Goal: Use online tool/utility: Utilize a website feature to perform a specific function

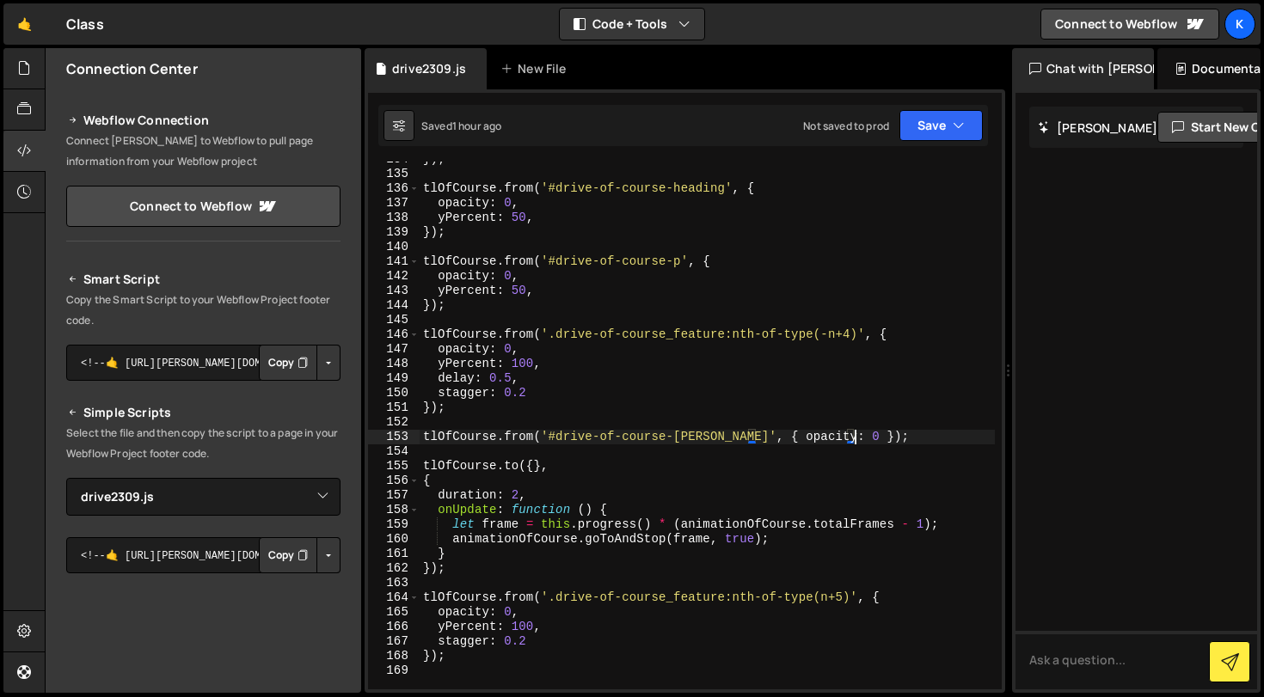
select select "47149"
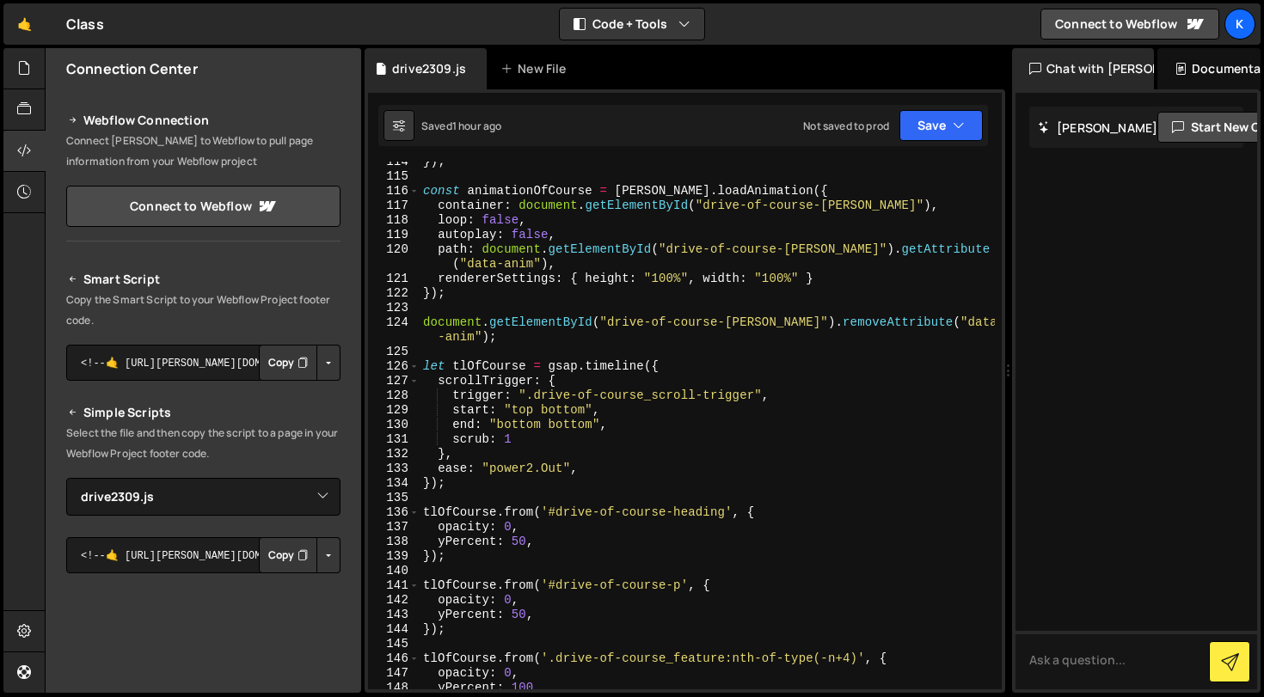
scroll to position [1652, 0]
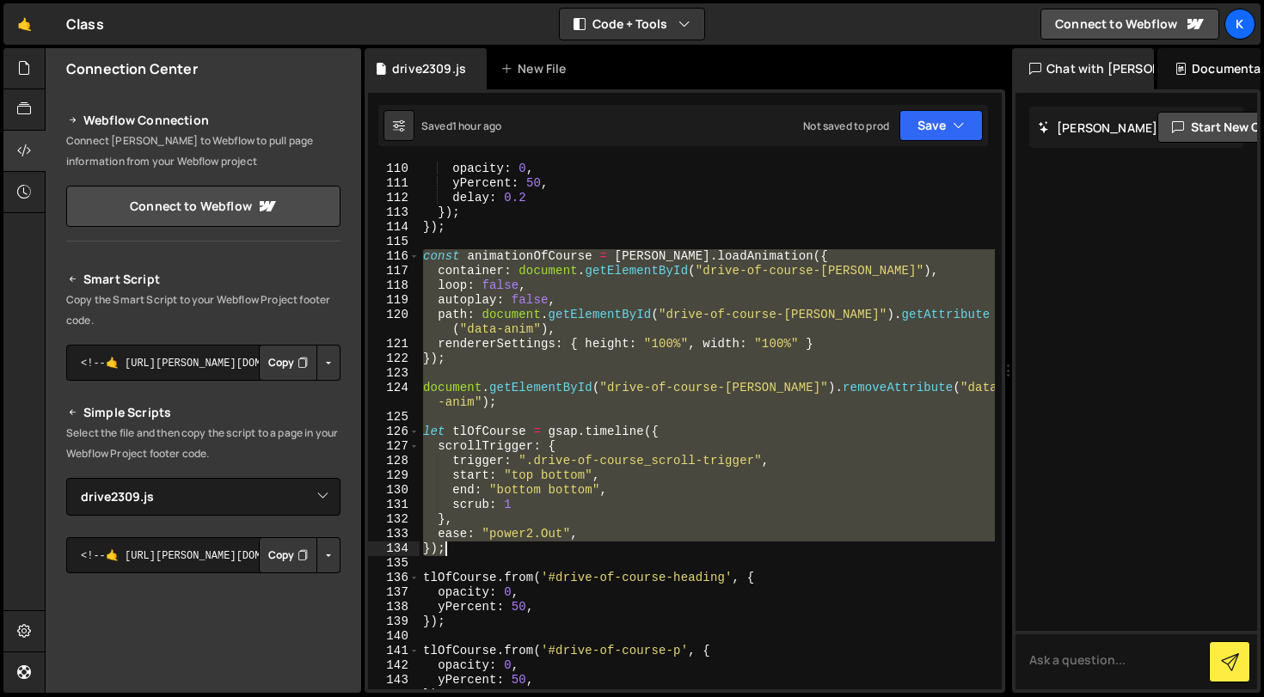
drag, startPoint x: 424, startPoint y: 254, endPoint x: 509, endPoint y: 545, distance: 303.7
click at [509, 545] on div "opacity : 0 , yPercent : 50 , delay : 0.2 }) ; }) ; const animationOfCourse = […" at bounding box center [707, 440] width 575 height 557
type textarea "ease: "power2.Out", });"
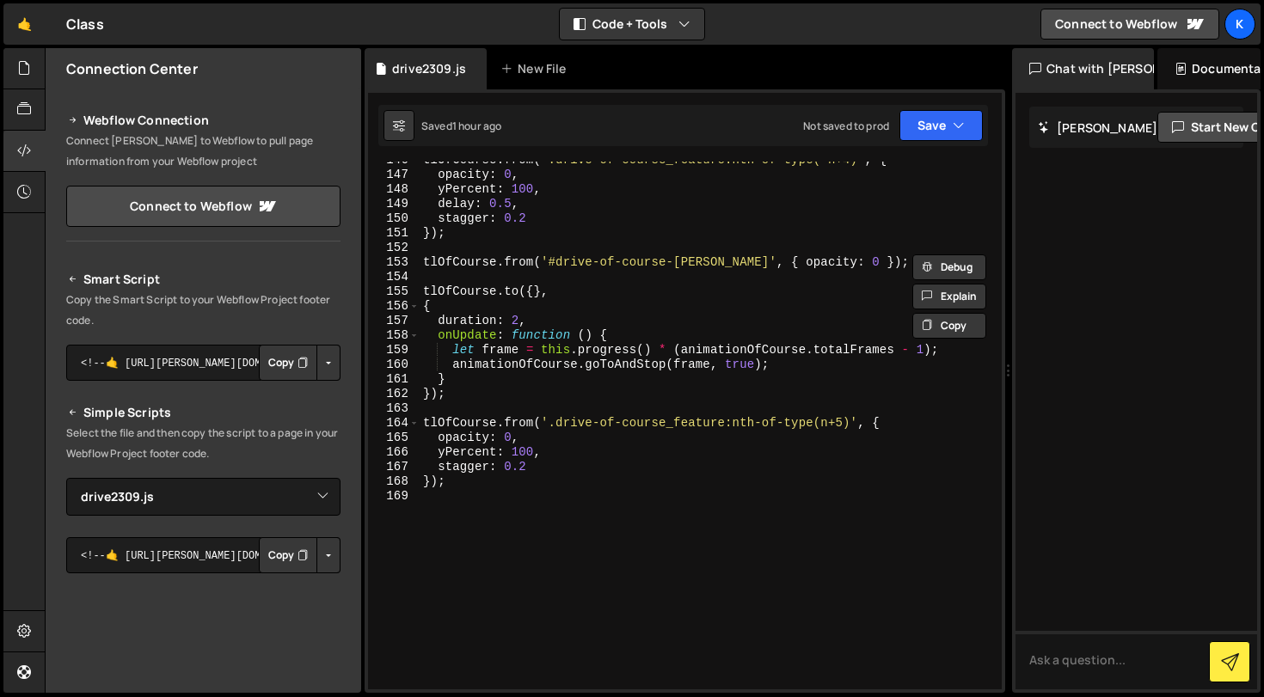
scroll to position [2216, 0]
click at [555, 594] on div "tlOfCourse . from ( '.drive-of-course_feature:nth-of-type(-n+4)' , { opacity : …" at bounding box center [707, 431] width 575 height 557
type textarea "});"
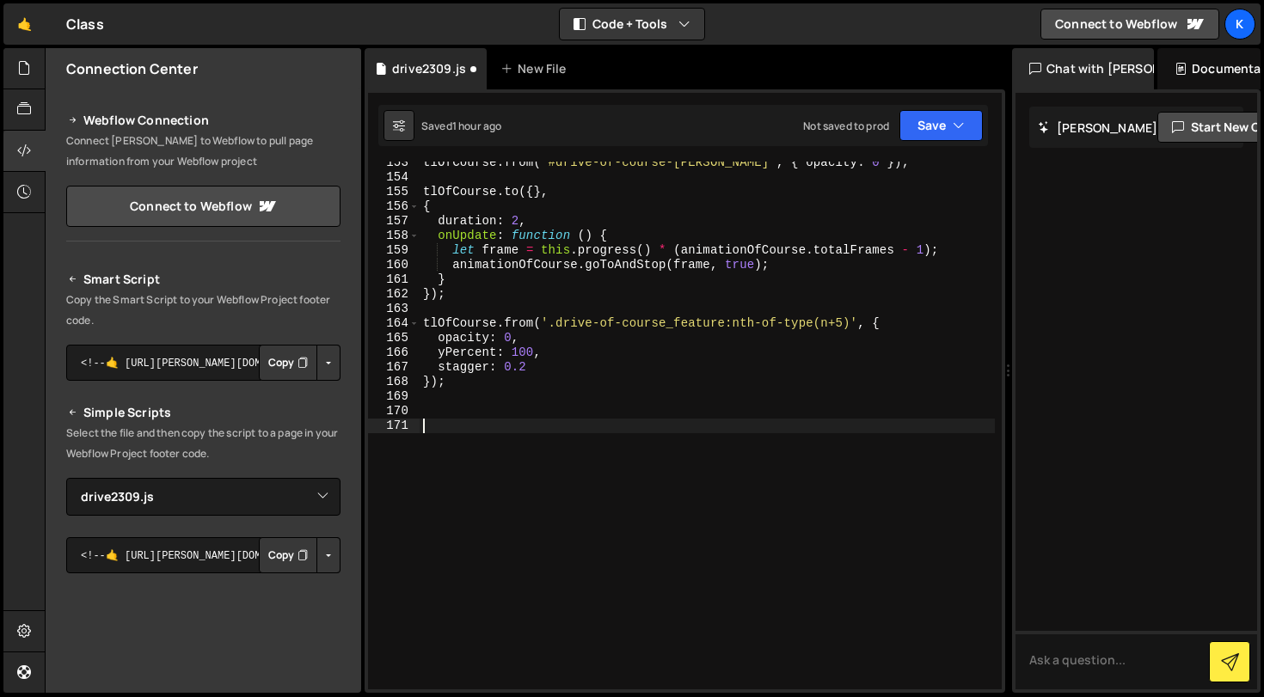
scroll to position [2316, 0]
paste textarea "});"
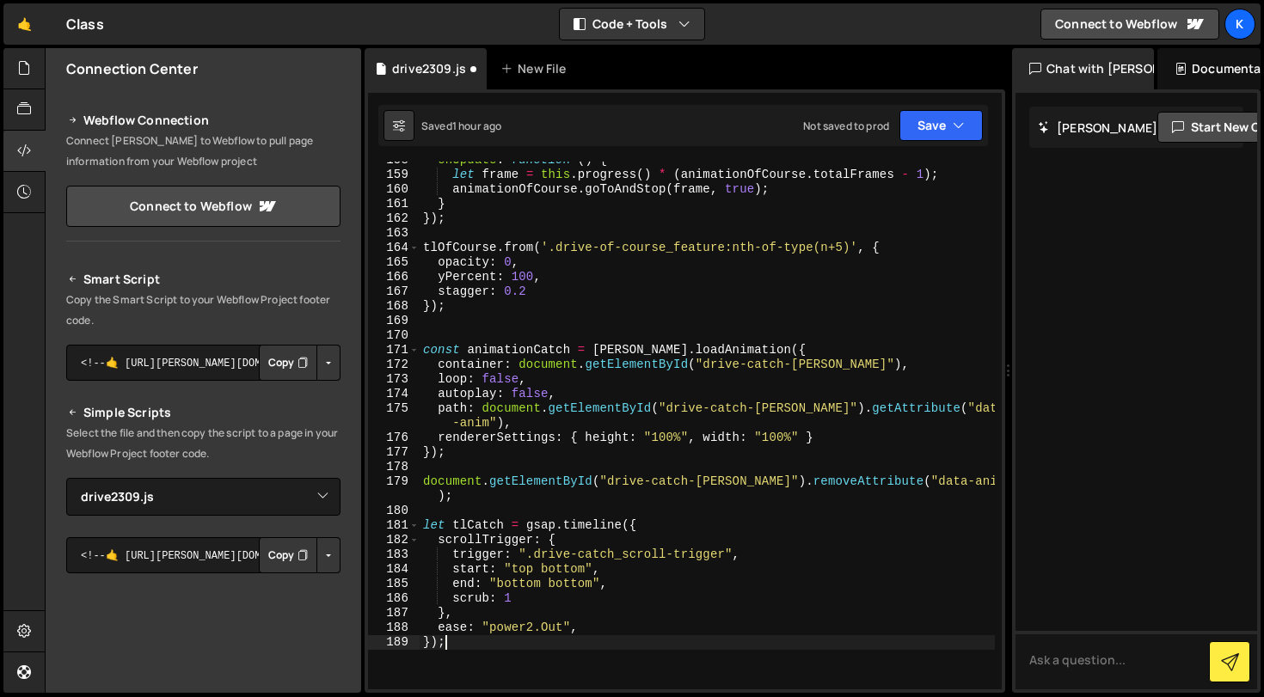
scroll to position [2433, 0]
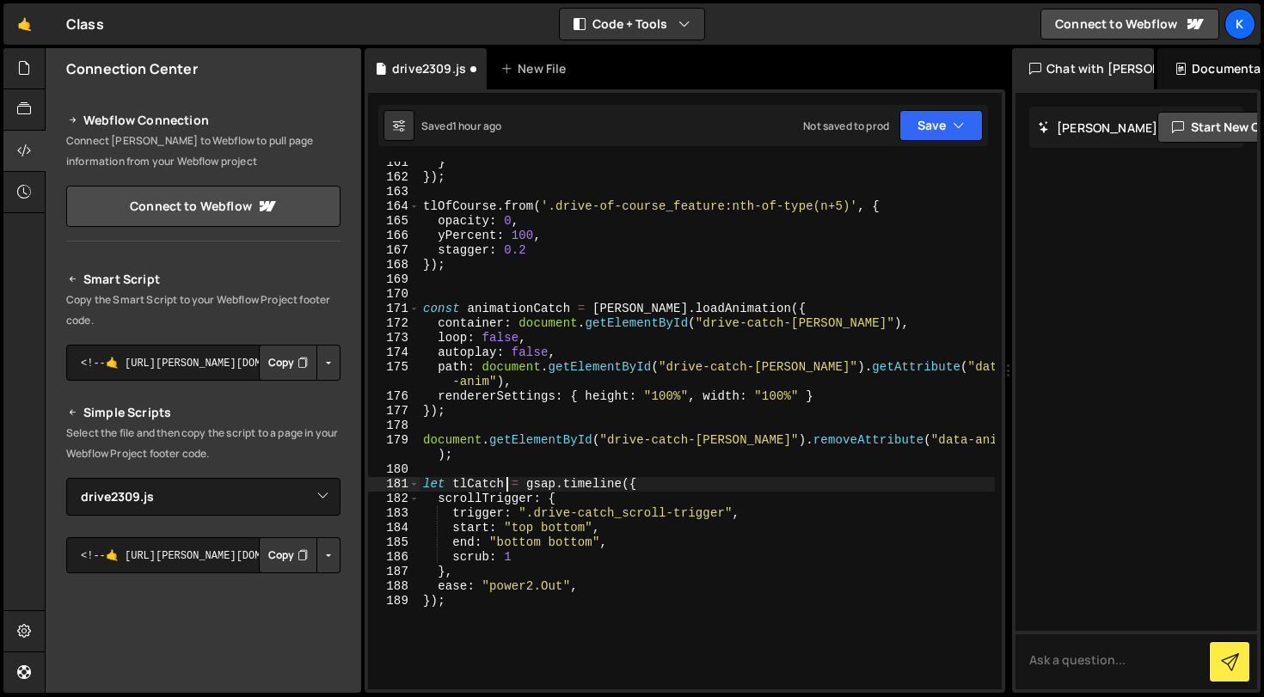
click at [507, 480] on div "} }) ; tlOfCourse . from ( '.drive-of-course_feature:nth-of-type(n+5)' , { opac…" at bounding box center [707, 434] width 575 height 557
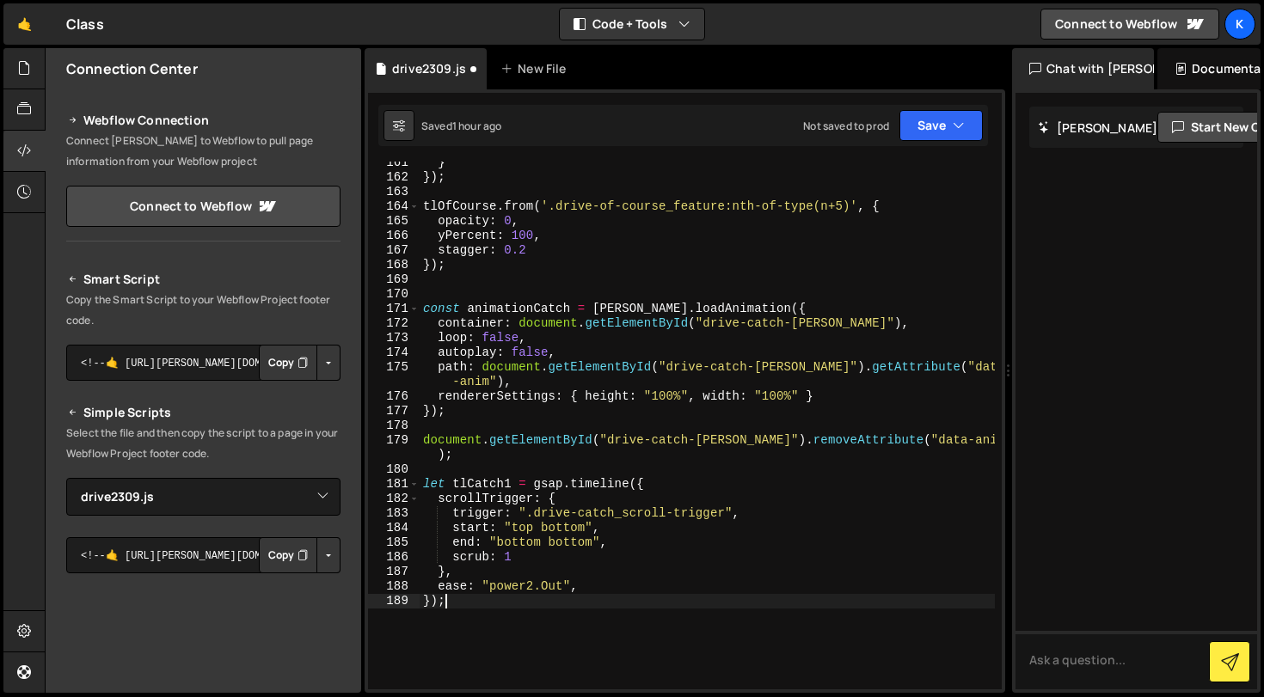
click at [495, 609] on div "} }) ; tlOfCourse . from ( '.drive-of-course_feature:nth-of-type(n+5)' , { opac…" at bounding box center [707, 434] width 575 height 557
type textarea "});"
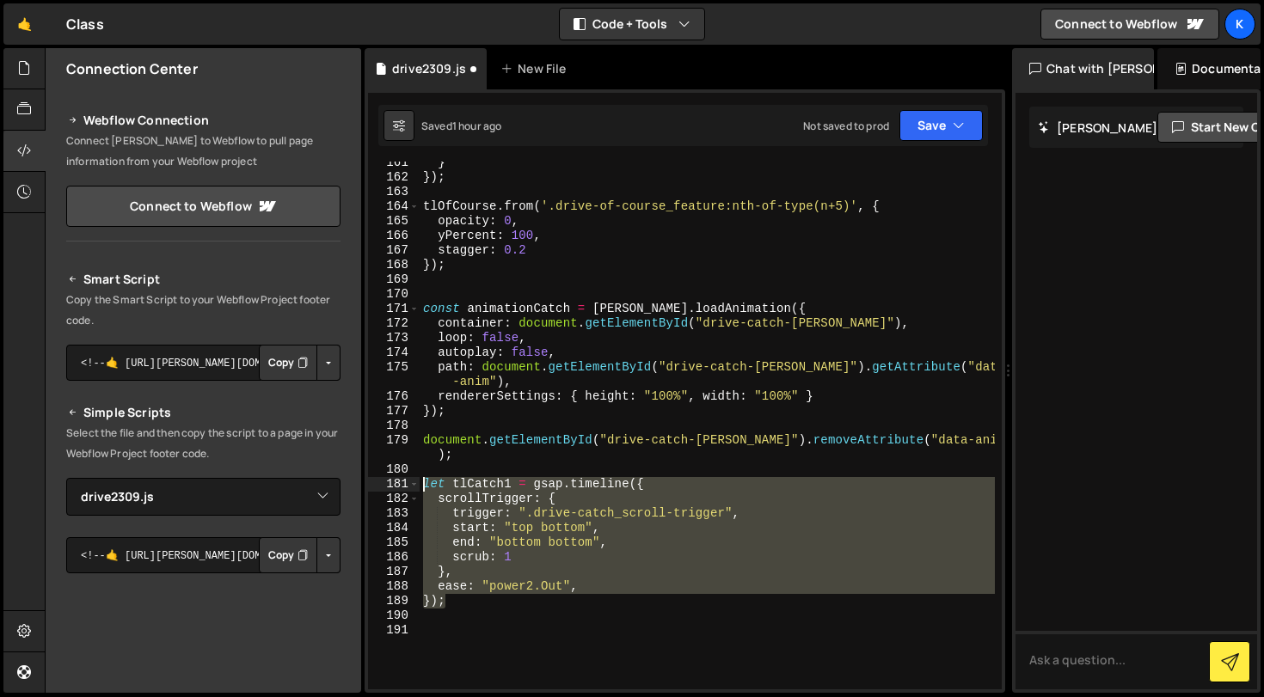
drag, startPoint x: 481, startPoint y: 602, endPoint x: 379, endPoint y: 480, distance: 158.8
click at [379, 480] on div "161 162 163 164 165 166 167 168 169 170 171 172 173 174 175 176 177 178 179 180…" at bounding box center [685, 426] width 634 height 528
type textarea "let tlCatch1 = gsap.timeline({ scrollTrigger: {"
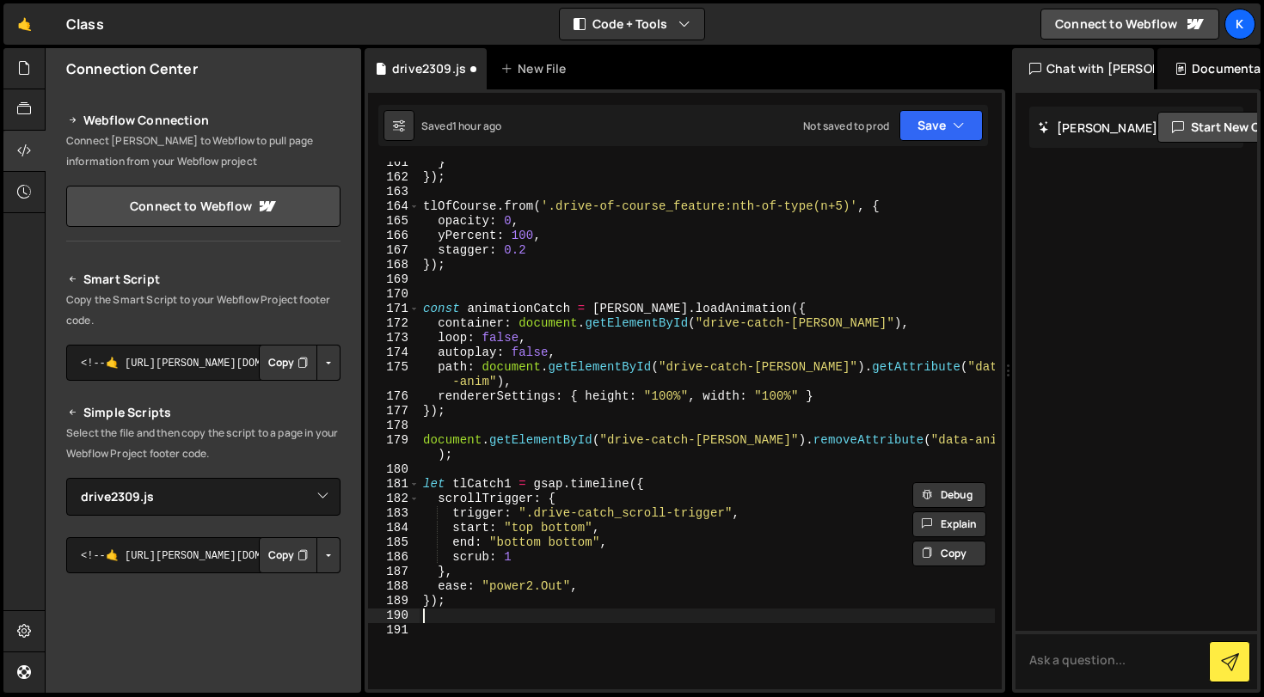
click at [464, 610] on div "} }) ; tlOfCourse . from ( '.drive-of-course_feature:nth-of-type(n+5)' , { opac…" at bounding box center [707, 434] width 575 height 557
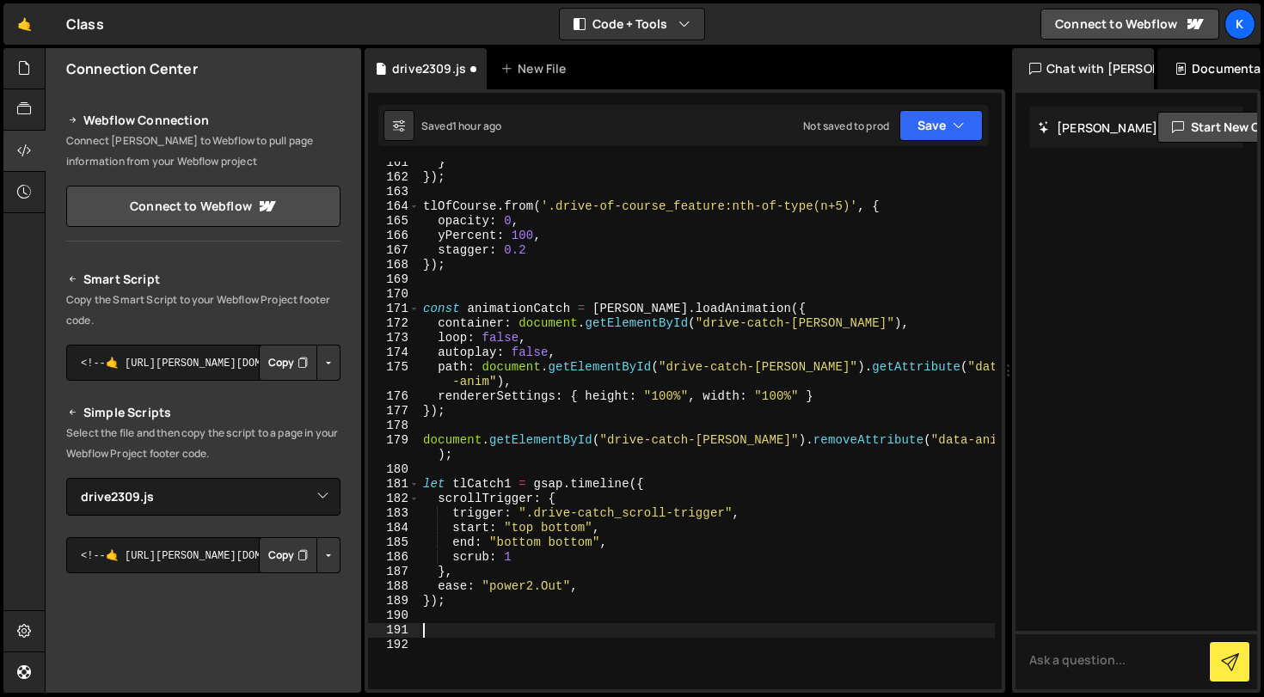
paste textarea "});"
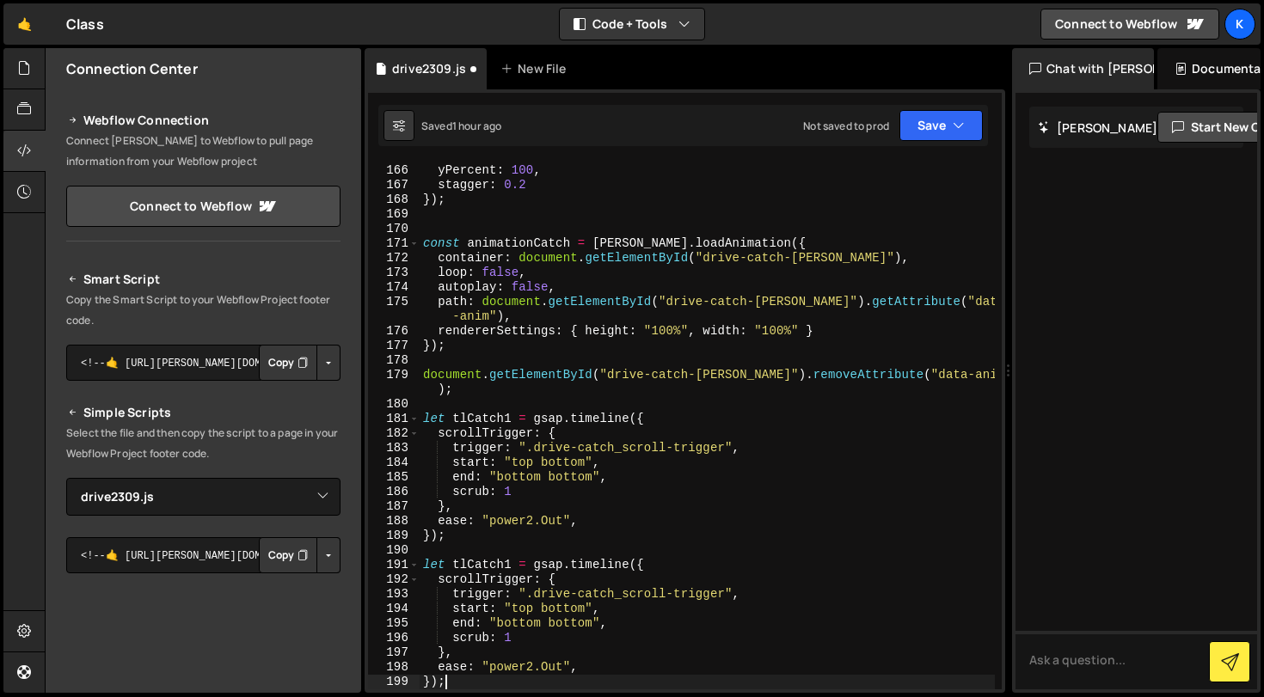
scroll to position [2498, 0]
click at [507, 558] on div "opacity : 0 , yPercent : 100 , stagger : 0.2 }) ; const animationCatch = [PERSO…" at bounding box center [707, 427] width 575 height 557
click at [513, 562] on div "opacity : 0 , yPercent : 100 , stagger : 0.2 }) ; const animationCatch = [PERSO…" at bounding box center [707, 427] width 575 height 557
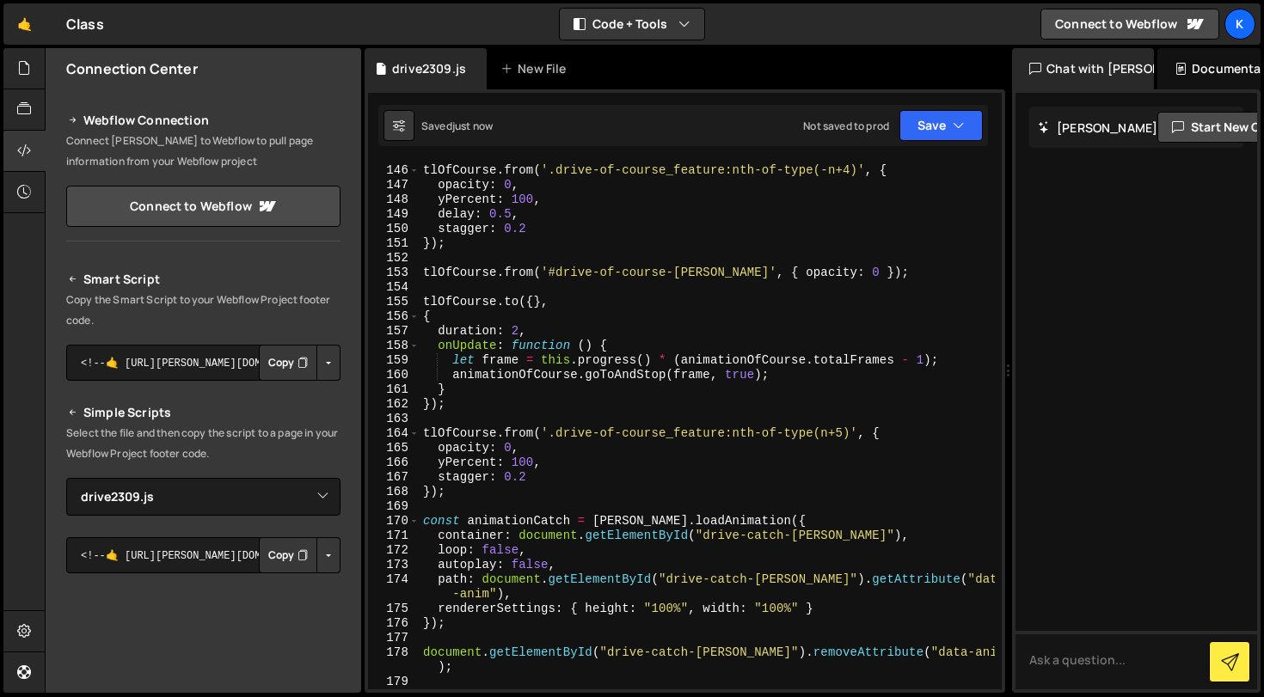
scroll to position [2092, 0]
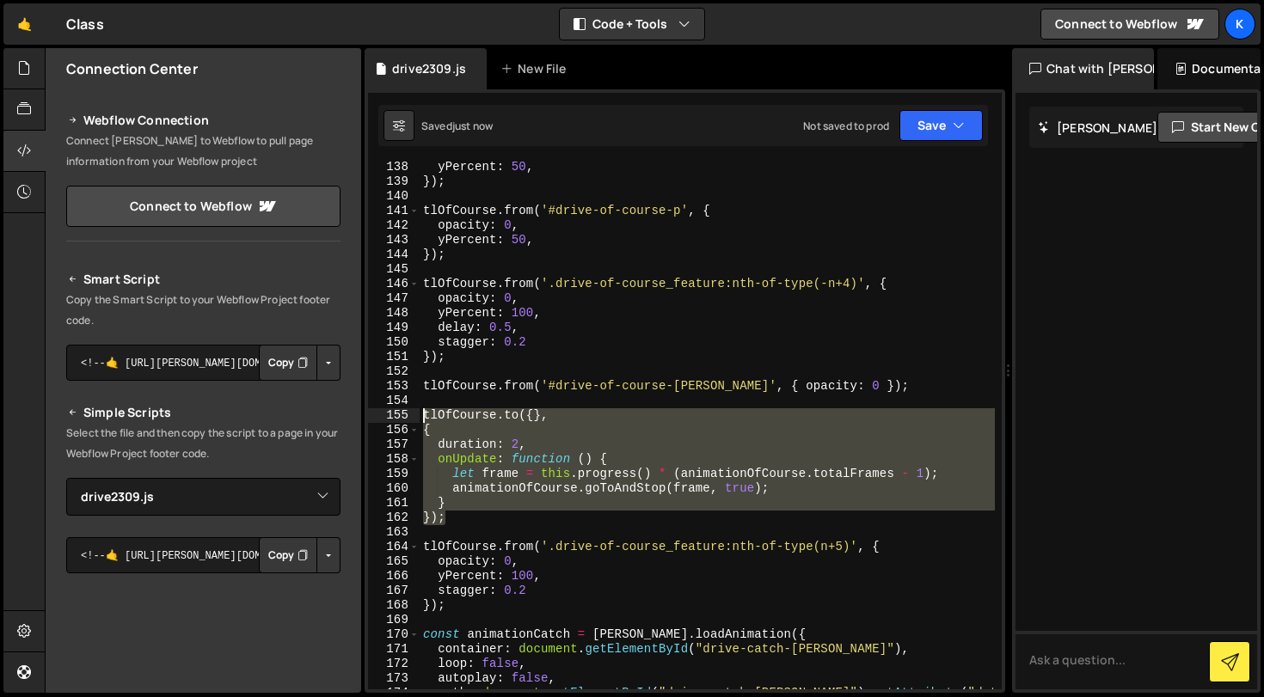
drag, startPoint x: 485, startPoint y: 519, endPoint x: 410, endPoint y: 411, distance: 131.0
click at [410, 411] on div "scrollTrigger: { 138 139 140 141 142 143 144 145 146 147 148 149 150 151 152 15…" at bounding box center [685, 426] width 634 height 528
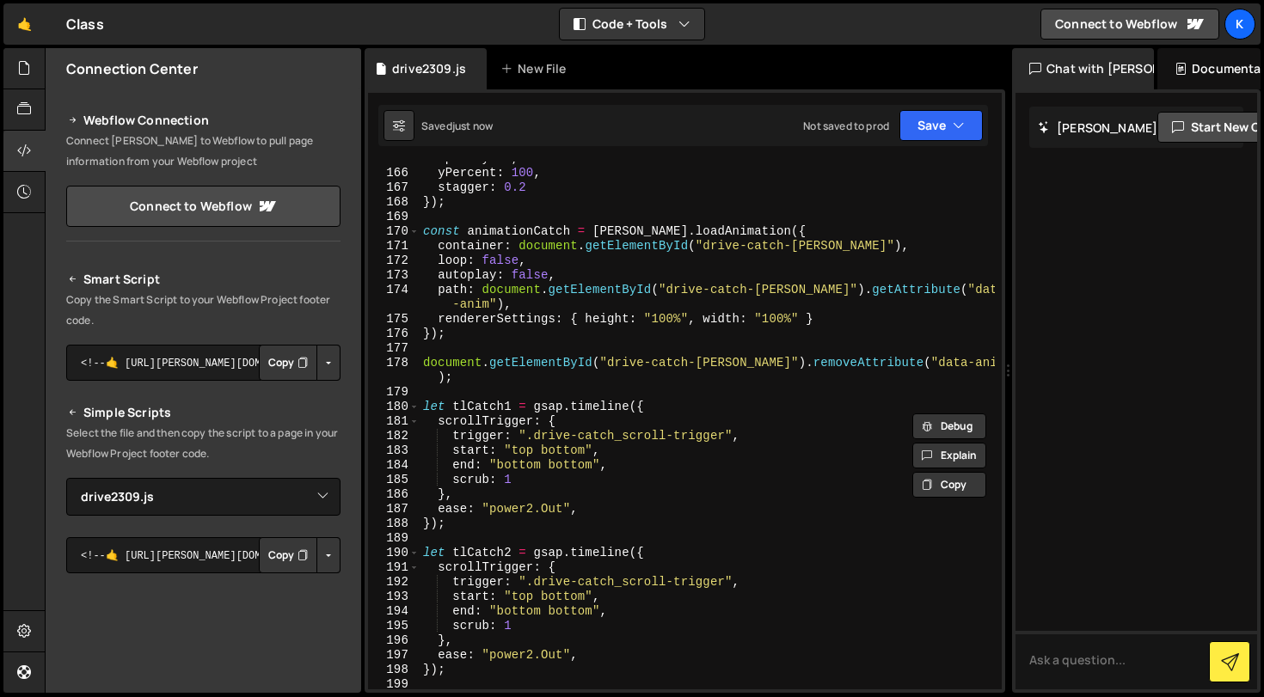
scroll to position [2605, 0]
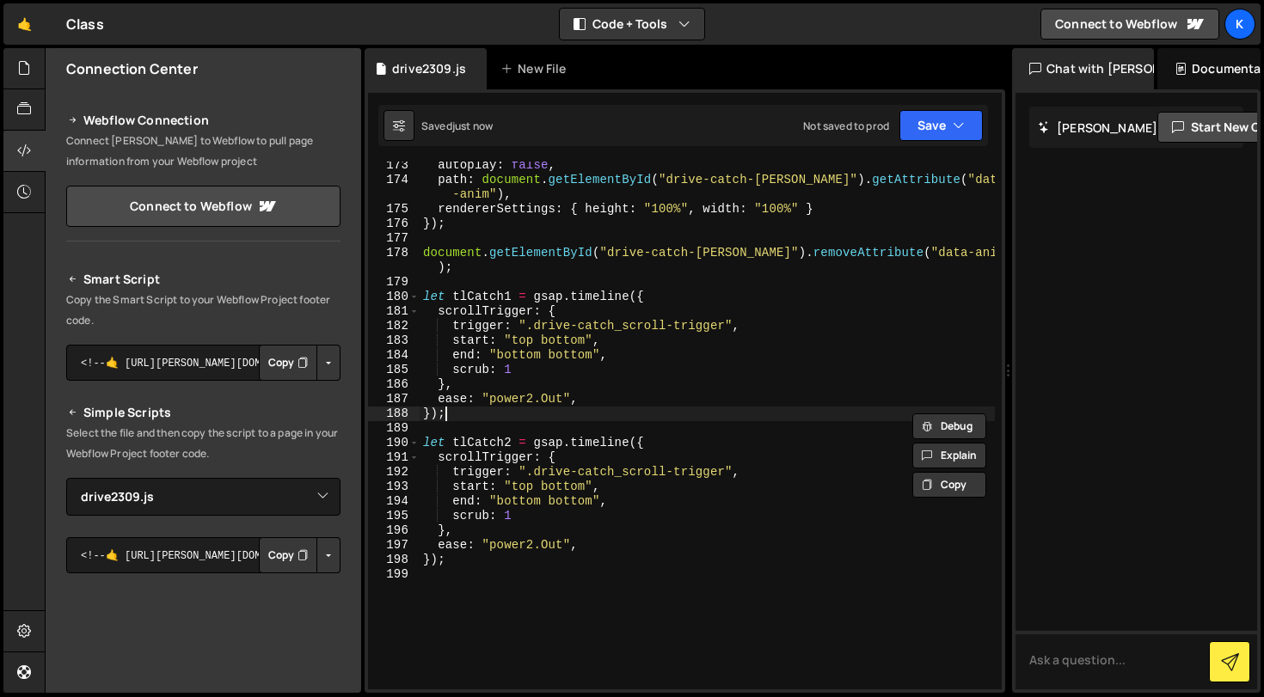
click at [529, 409] on div "autoplay : false , path : document . getElementById ( "drive-catch-[PERSON_NAME…" at bounding box center [707, 436] width 575 height 557
type textarea "});"
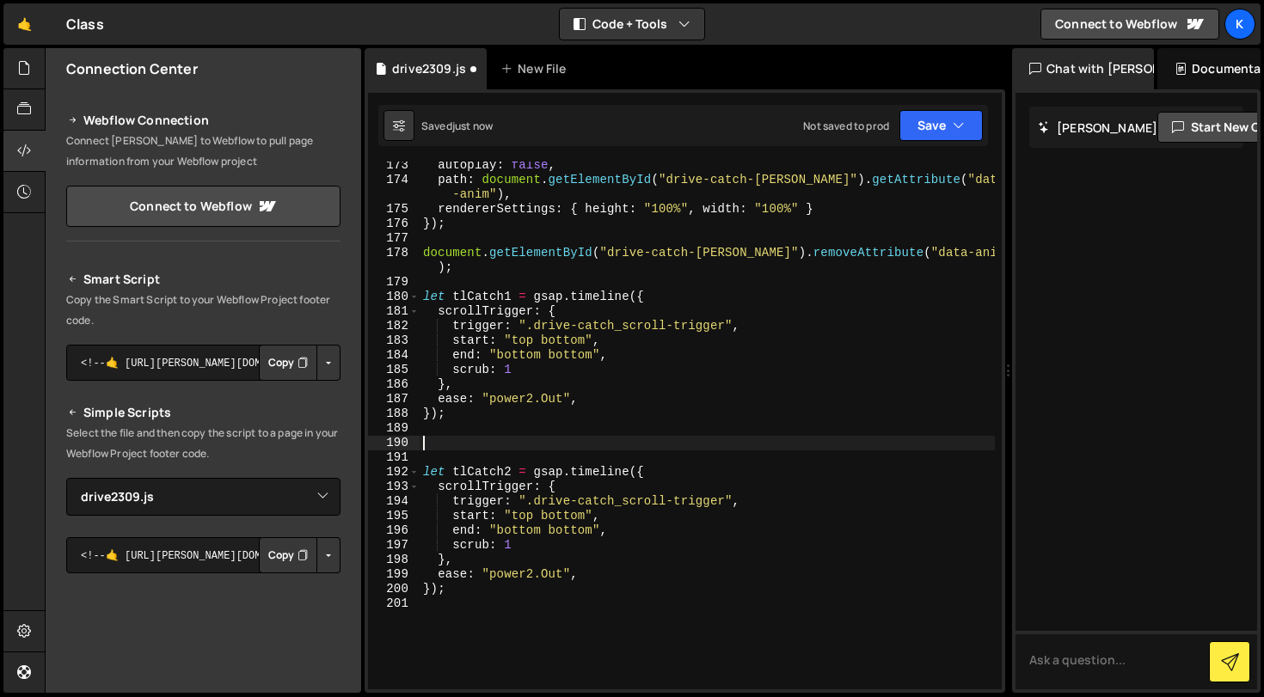
paste textarea "});"
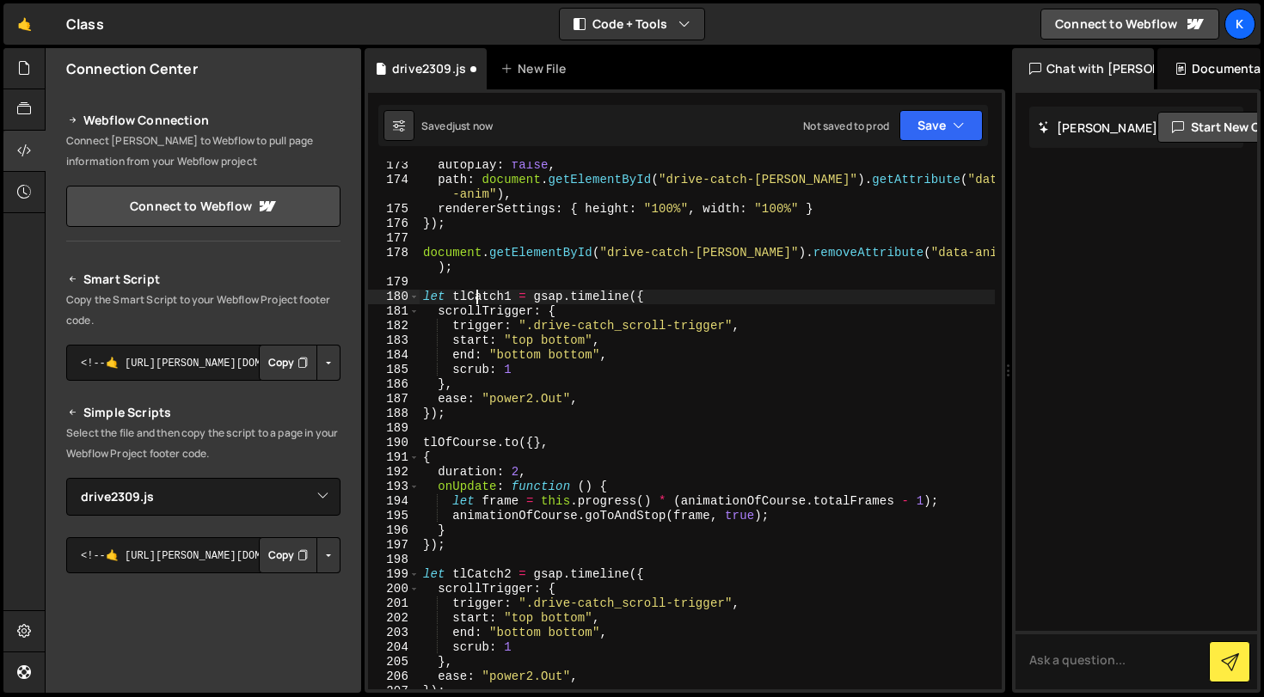
click at [476, 293] on div "autoplay : false , path : document . getElementById ( "drive-catch-[PERSON_NAME…" at bounding box center [707, 436] width 575 height 557
click at [473, 448] on div "autoplay : false , path : document . getElementById ( "drive-catch-[PERSON_NAME…" at bounding box center [707, 436] width 575 height 557
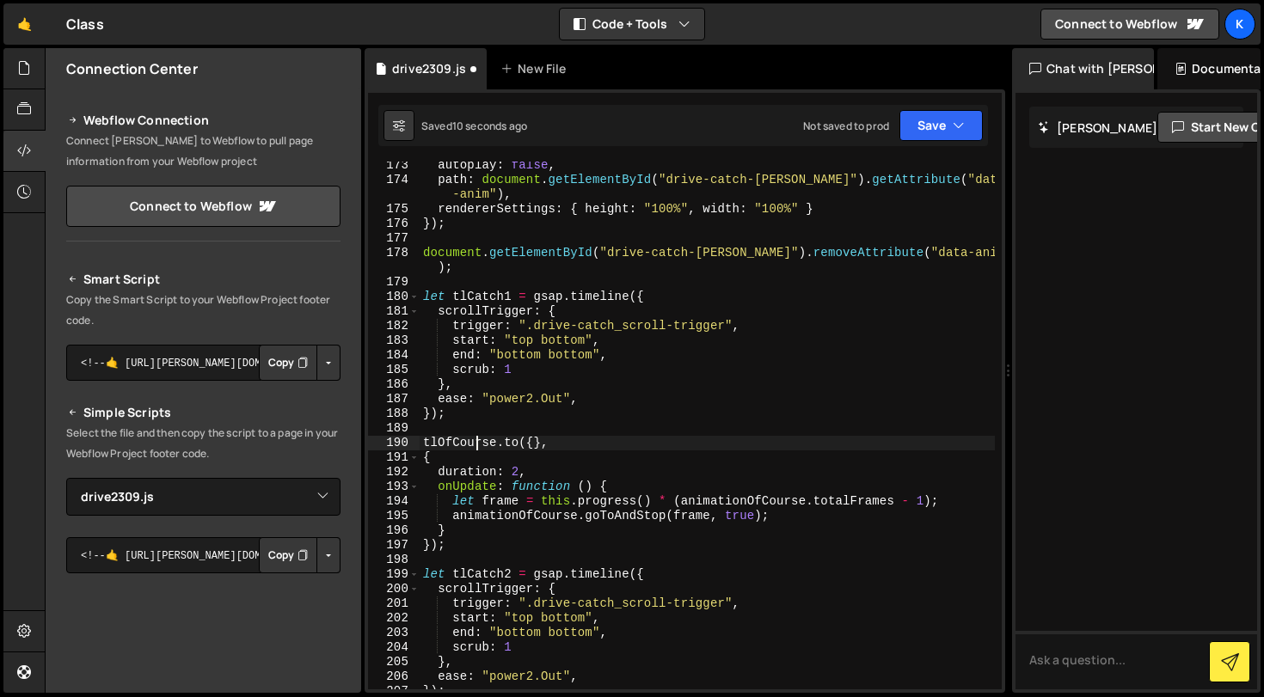
click at [473, 448] on div "autoplay : false , path : document . getElementById ( "drive-catch-[PERSON_NAME…" at bounding box center [707, 436] width 575 height 557
paste textarea "Catch1"
click at [563, 438] on div "autoplay : false , path : document . getElementById ( "drive-catch-[PERSON_NAME…" at bounding box center [707, 436] width 575 height 557
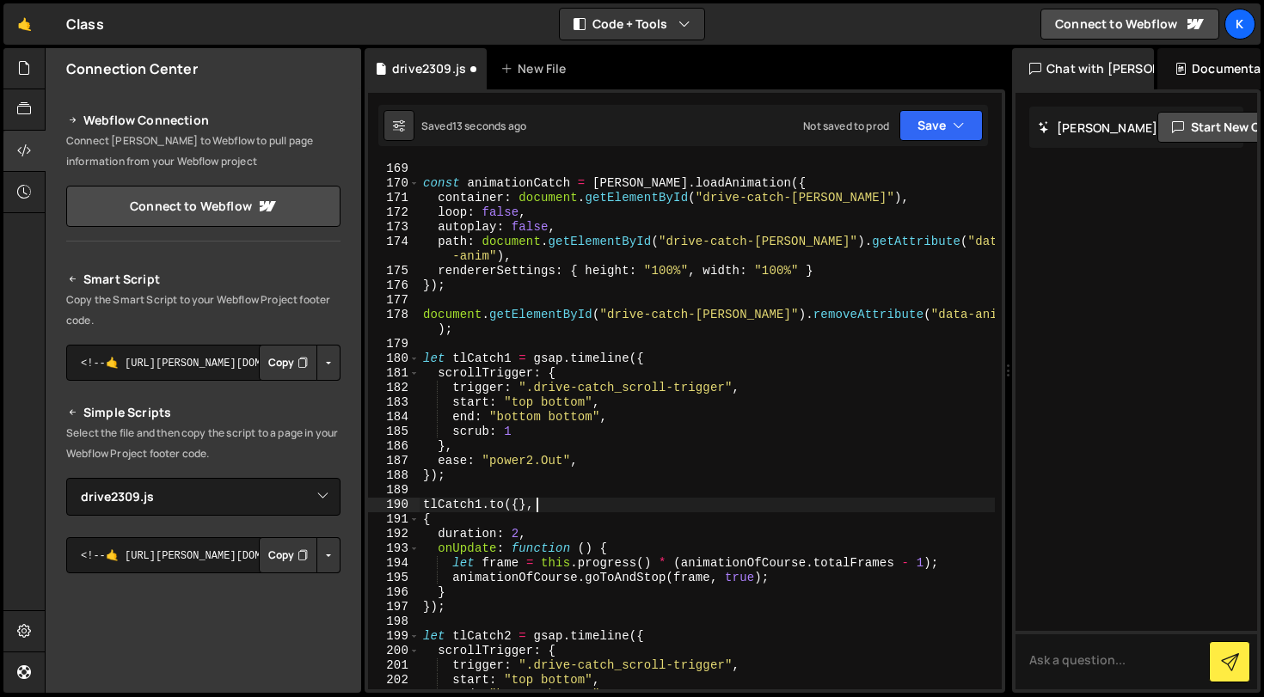
scroll to position [2504, 0]
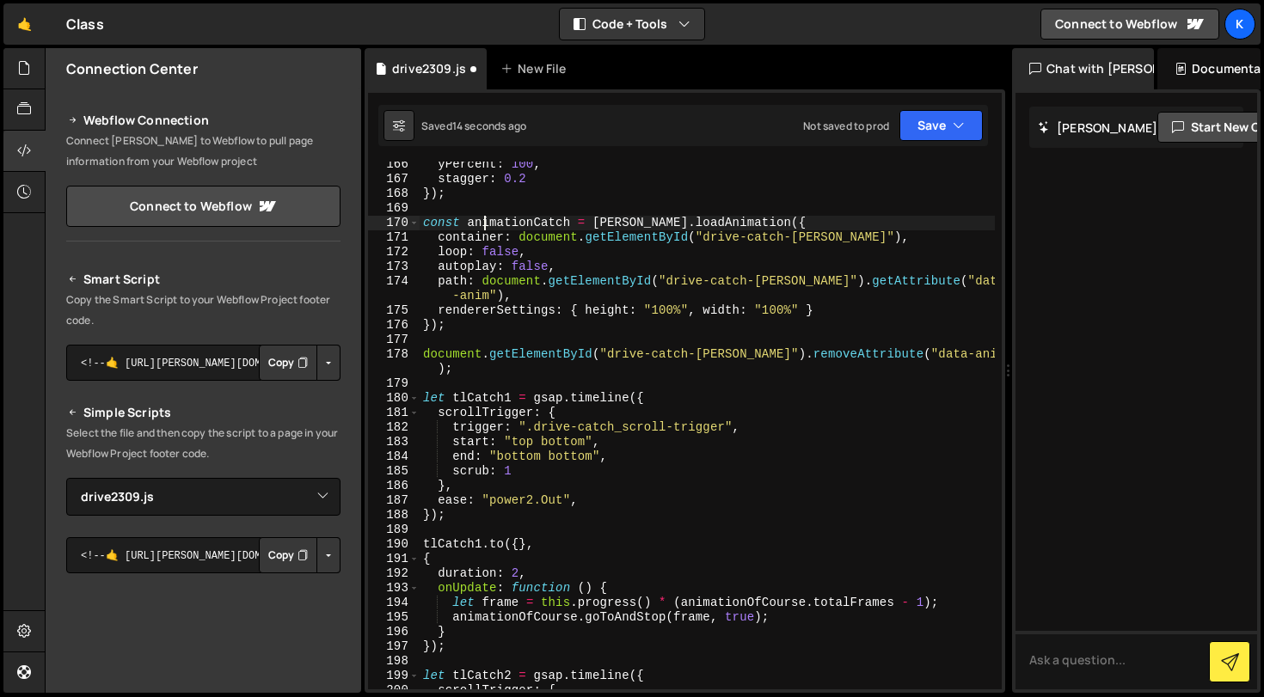
click at [481, 228] on div "yPercent : 100 , stagger : 0.2 }) ; const animationCatch = [PERSON_NAME] . load…" at bounding box center [707, 435] width 575 height 557
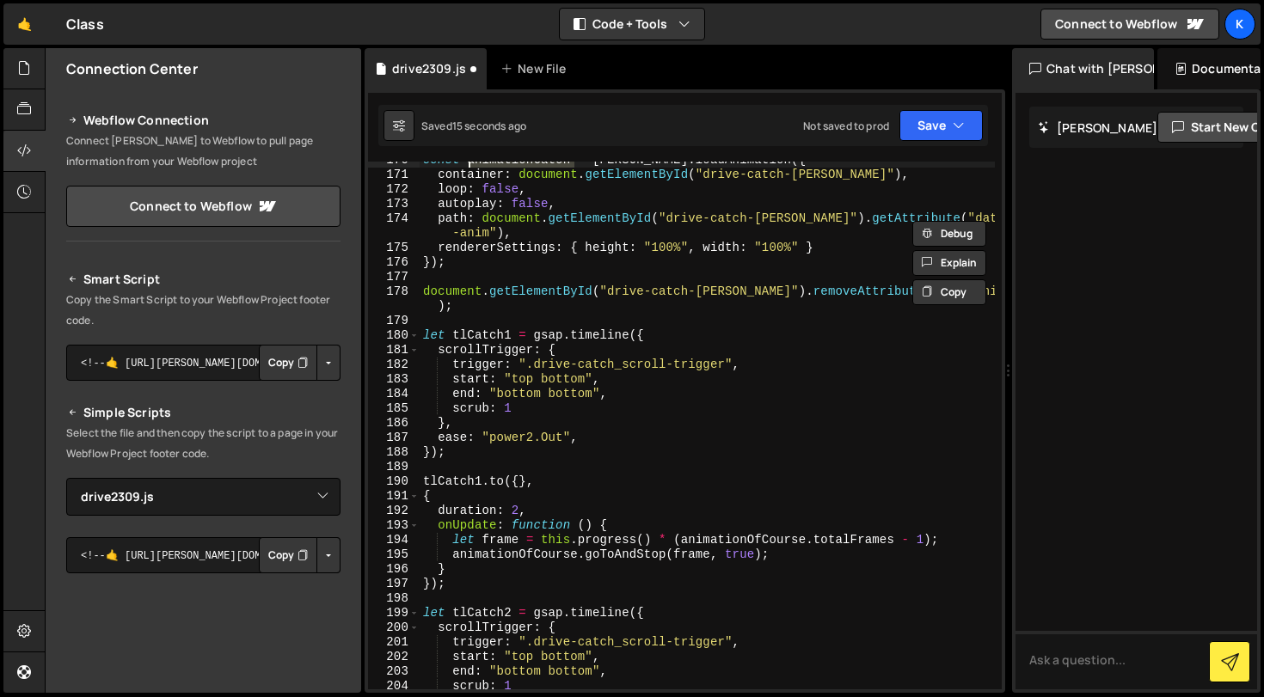
scroll to position [2566, 0]
click at [719, 540] on div "const animationCatch = [PERSON_NAME] . loadAnimation ({ container : document . …" at bounding box center [707, 431] width 575 height 557
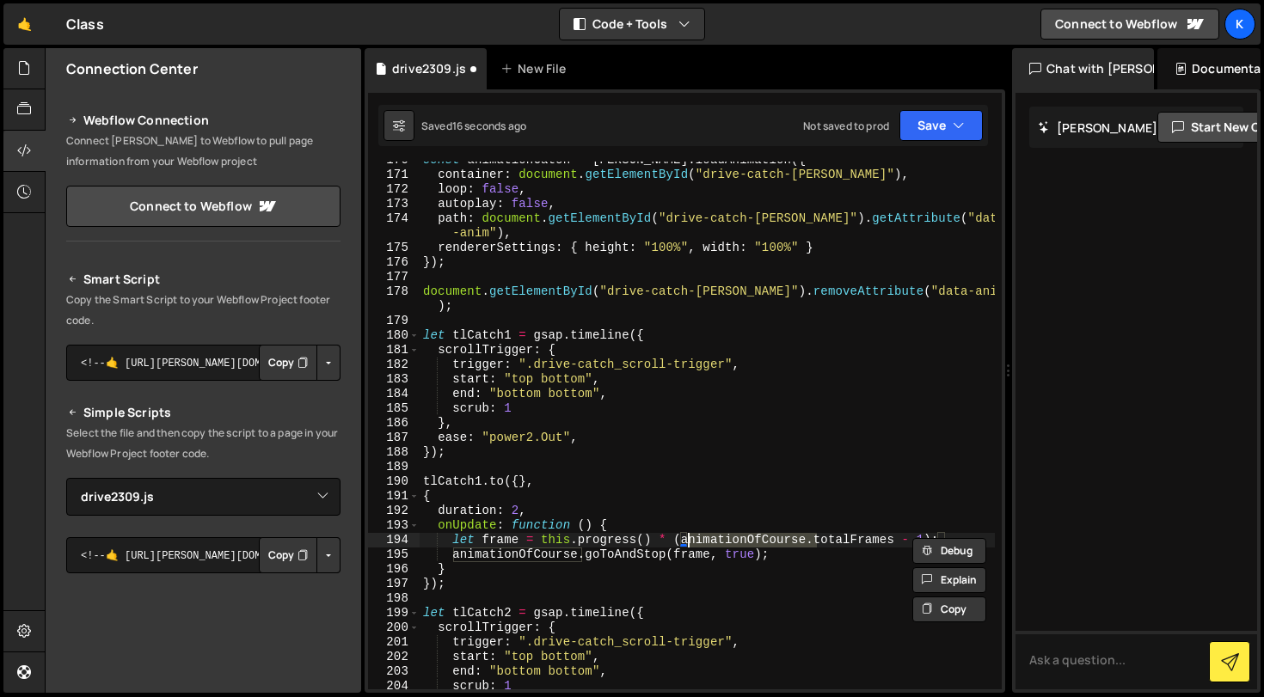
paste textarea "Catch"
click at [512, 561] on div "const animationCatch = [PERSON_NAME] . loadAnimation ({ container : document . …" at bounding box center [707, 431] width 575 height 557
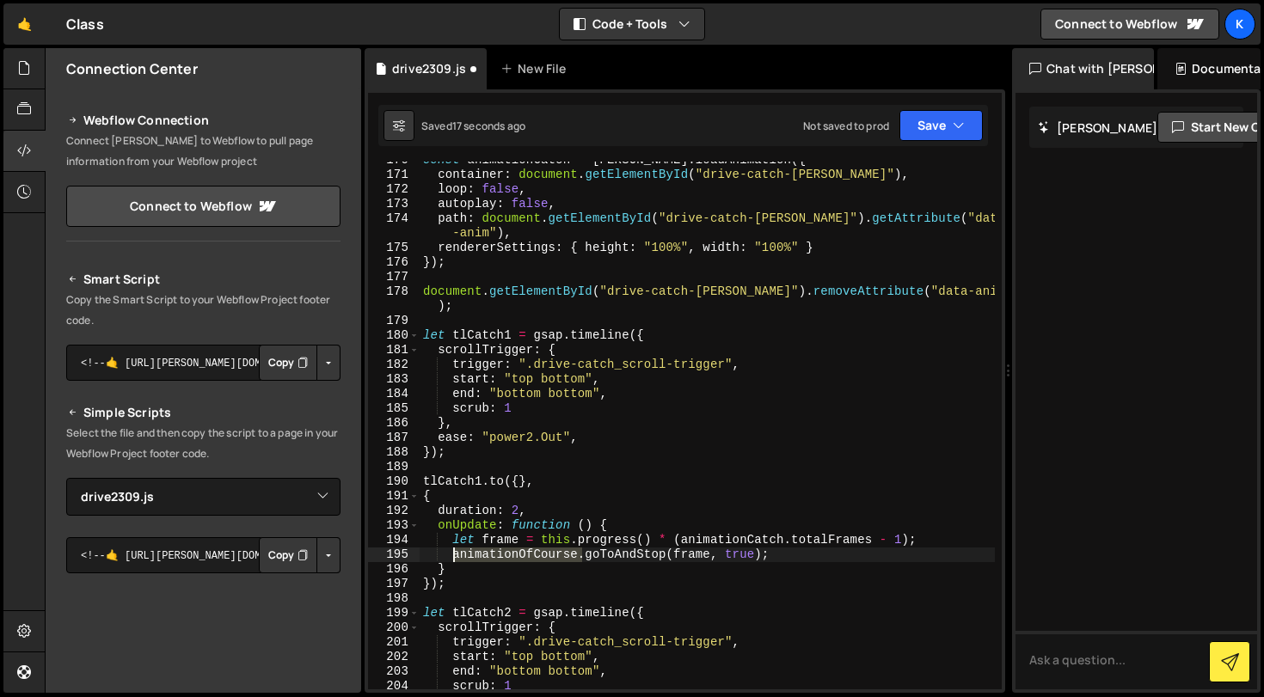
click at [512, 561] on div "const animationCatch = [PERSON_NAME] . loadAnimation ({ container : document . …" at bounding box center [707, 431] width 575 height 557
paste textarea "Catch"
type textarea "animationCatch.goToAndStop(frame, true);"
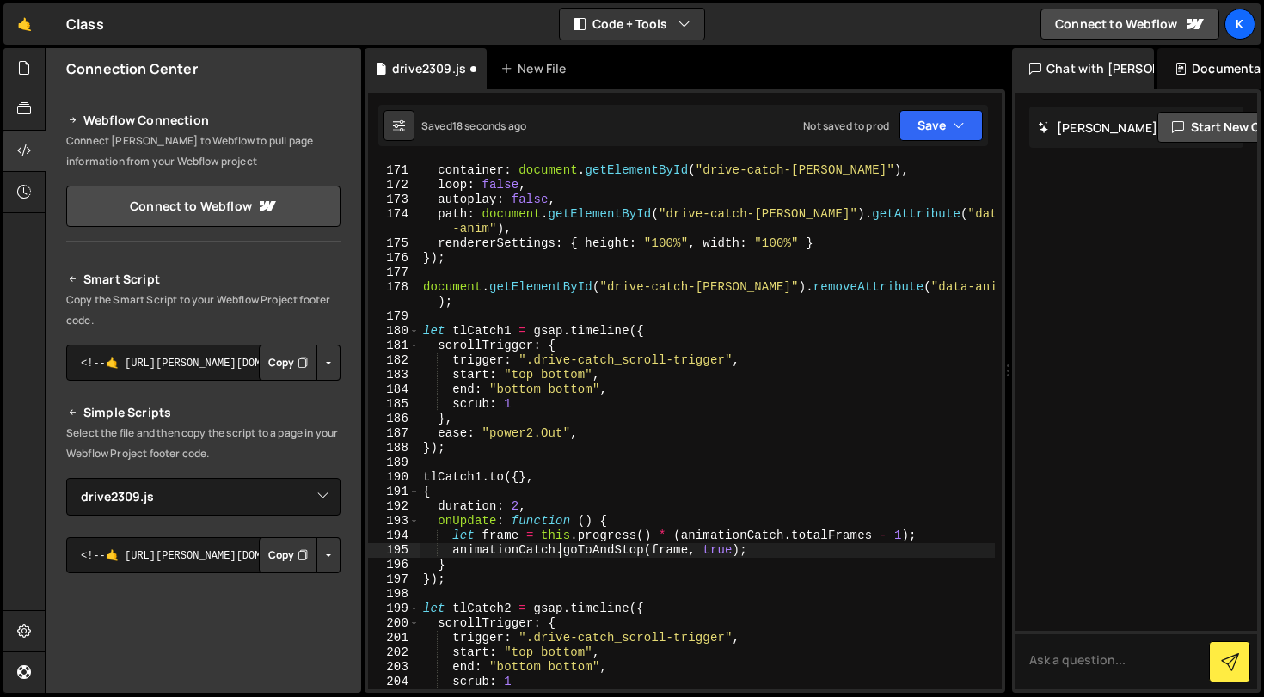
scroll to position [2649, 0]
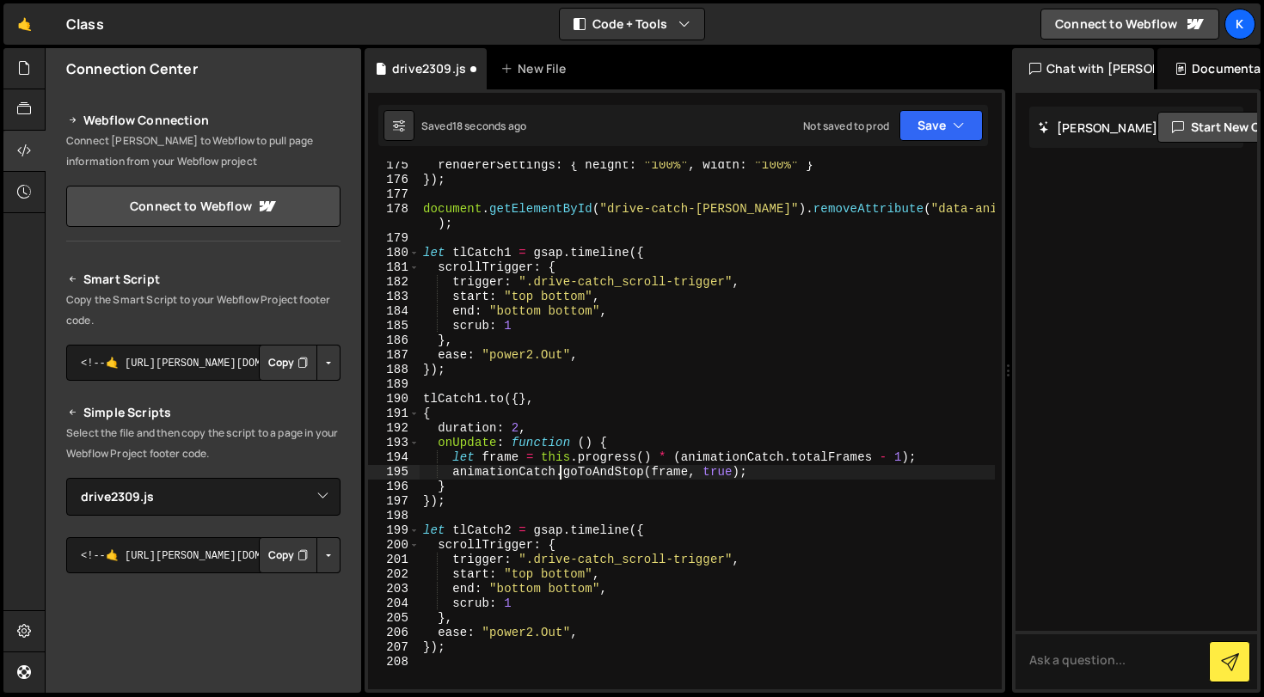
click at [512, 522] on div "rendererSettings : { height : "100%" , width : "100%" } }) ; document . getElem…" at bounding box center [707, 436] width 575 height 557
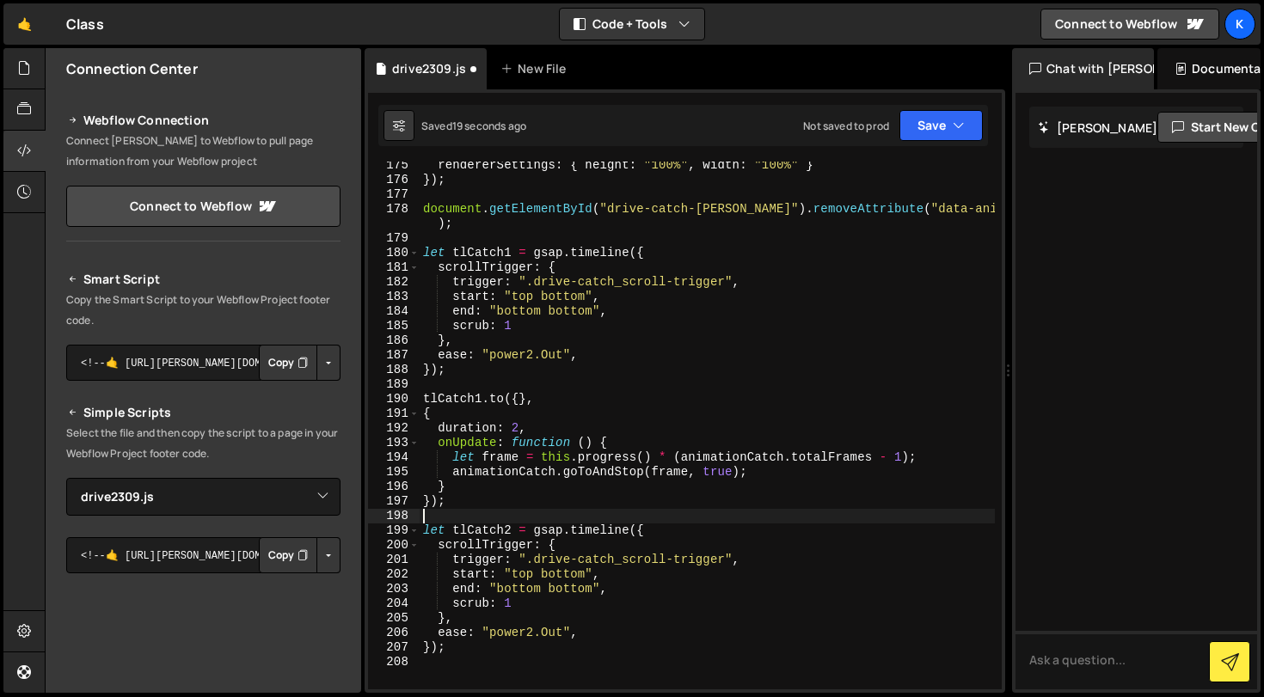
click at [513, 615] on div "rendererSettings : { height : "100%" , width : "100%" } }) ; document . getElem…" at bounding box center [707, 436] width 575 height 557
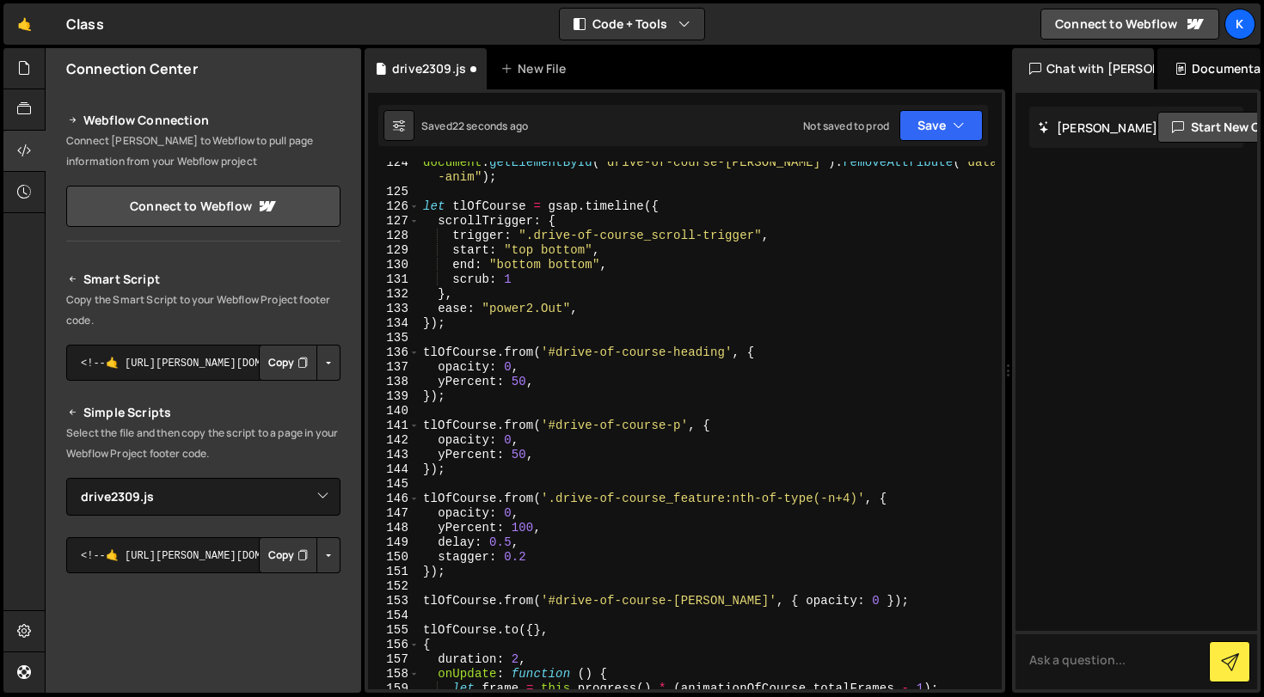
scroll to position [1877, 0]
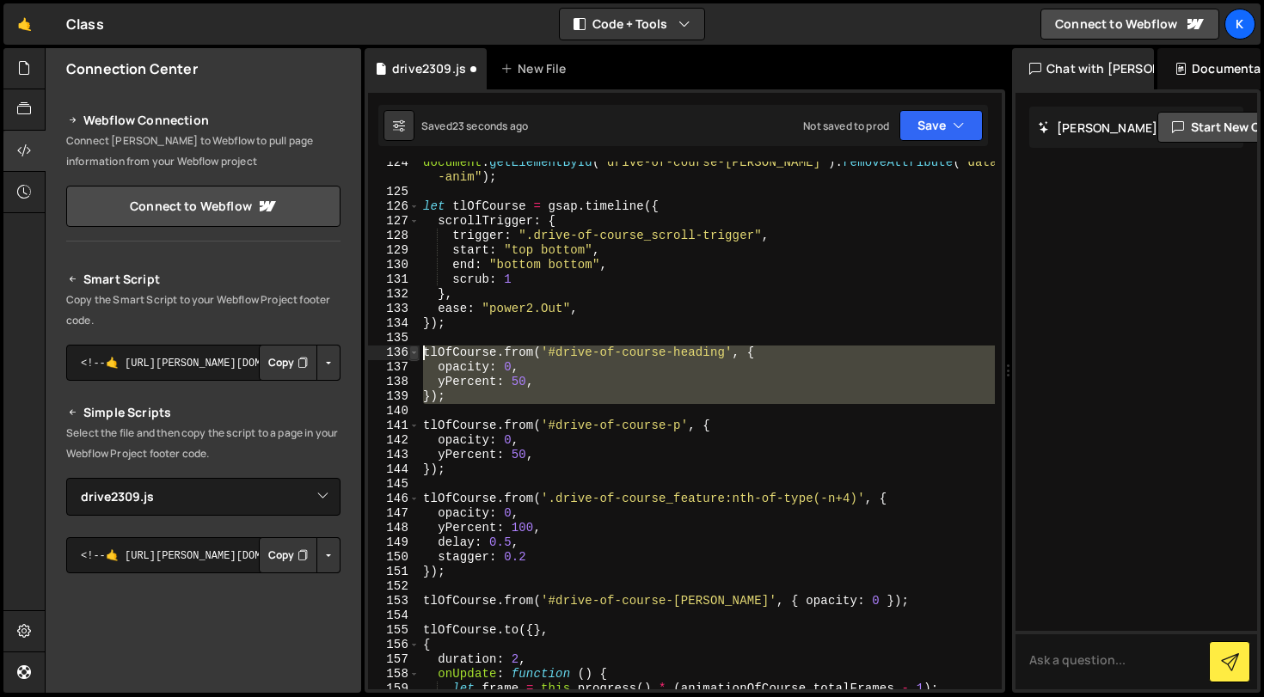
drag, startPoint x: 489, startPoint y: 413, endPoint x: 418, endPoint y: 355, distance: 91.7
click at [418, 354] on div "}, 124 125 126 127 128 129 130 131 132 133 134 135 136 137 138 139 140 141 142 …" at bounding box center [685, 426] width 634 height 528
type textarea "tlOfCourse.from('#drive-of-course-heading', { opacity: 0,"
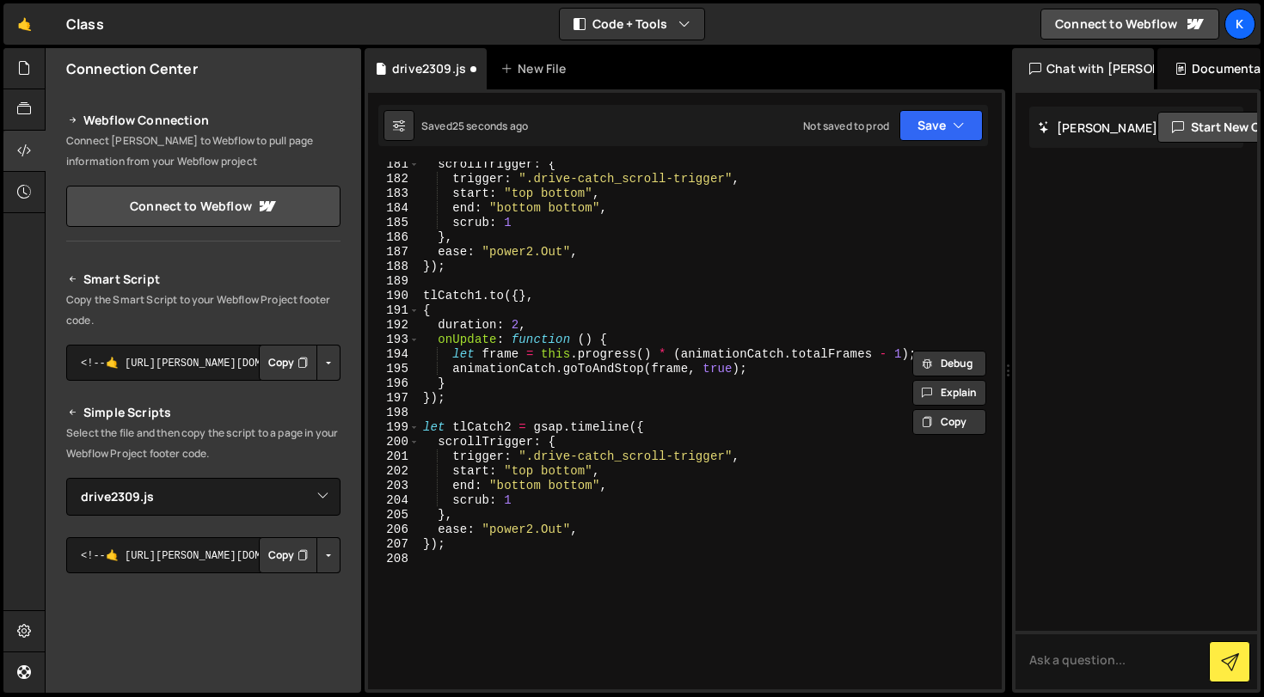
scroll to position [2845, 0]
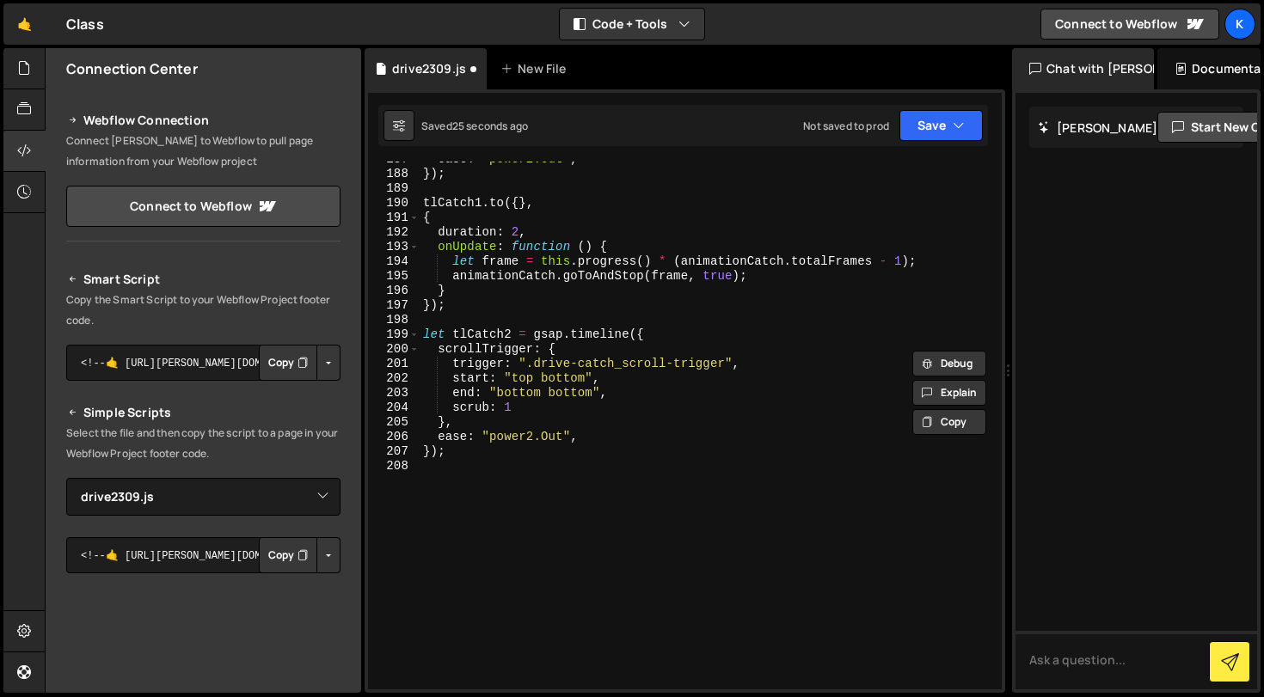
click at [530, 511] on div "ease : "power2.Out" , }) ; tlCatch1 . to ({ } , { duration : 2 , onUpdate : fun…" at bounding box center [707, 430] width 575 height 557
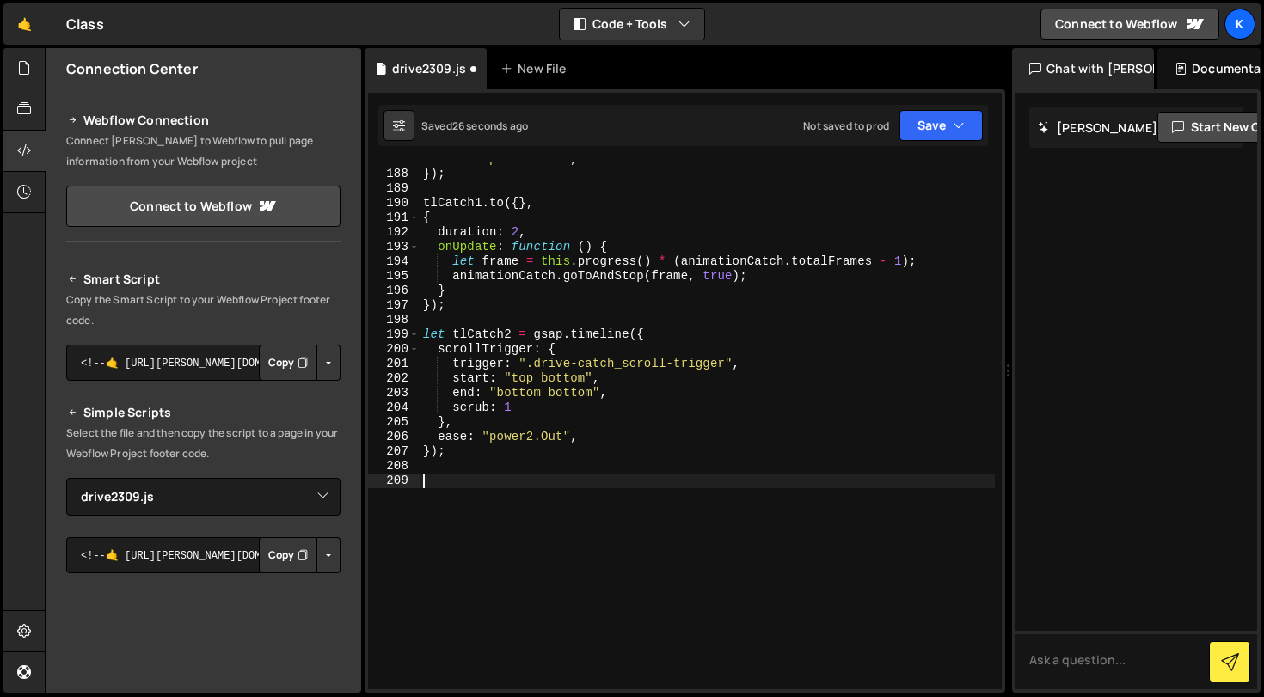
paste textarea "let tlCatch2 = gsap.timeline({"
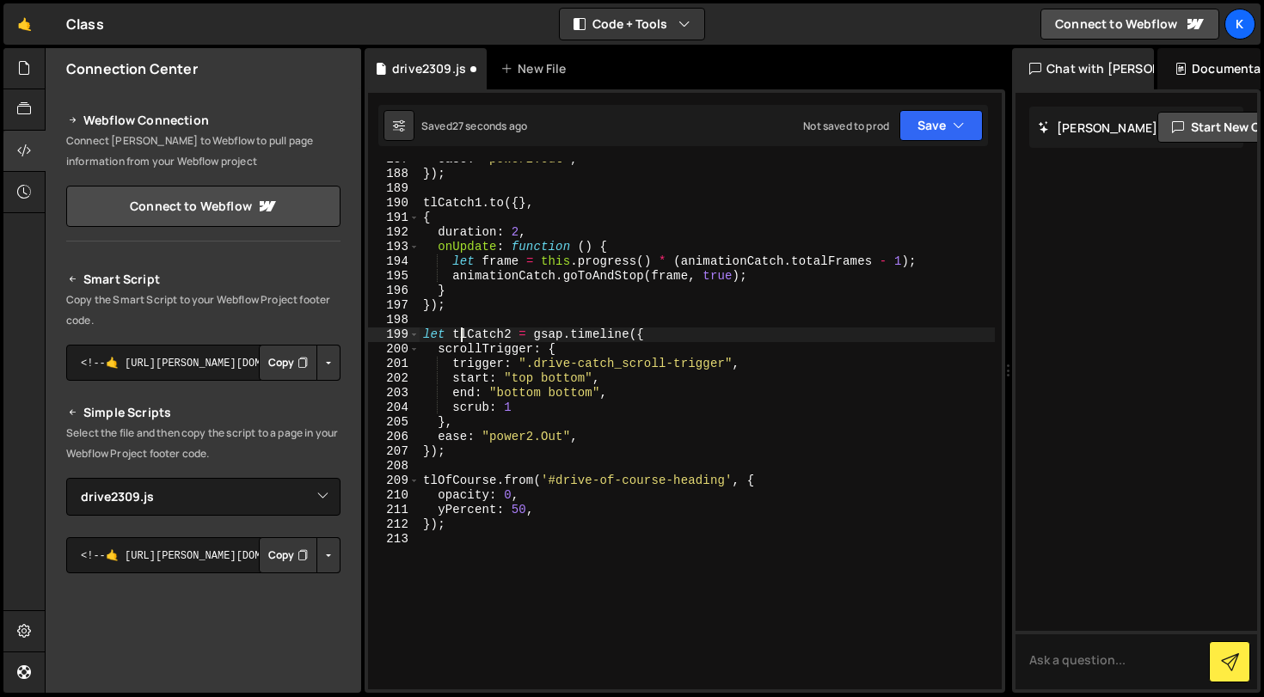
click at [460, 333] on div "ease : "power2.Out" , }) ; tlCatch1 . to ({ } , { duration : 2 , onUpdate : fun…" at bounding box center [707, 430] width 575 height 557
click at [462, 482] on div "ease : "power2.Out" , }) ; tlCatch1 . to ({ } , { duration : 2 , onUpdate : fun…" at bounding box center [707, 430] width 575 height 557
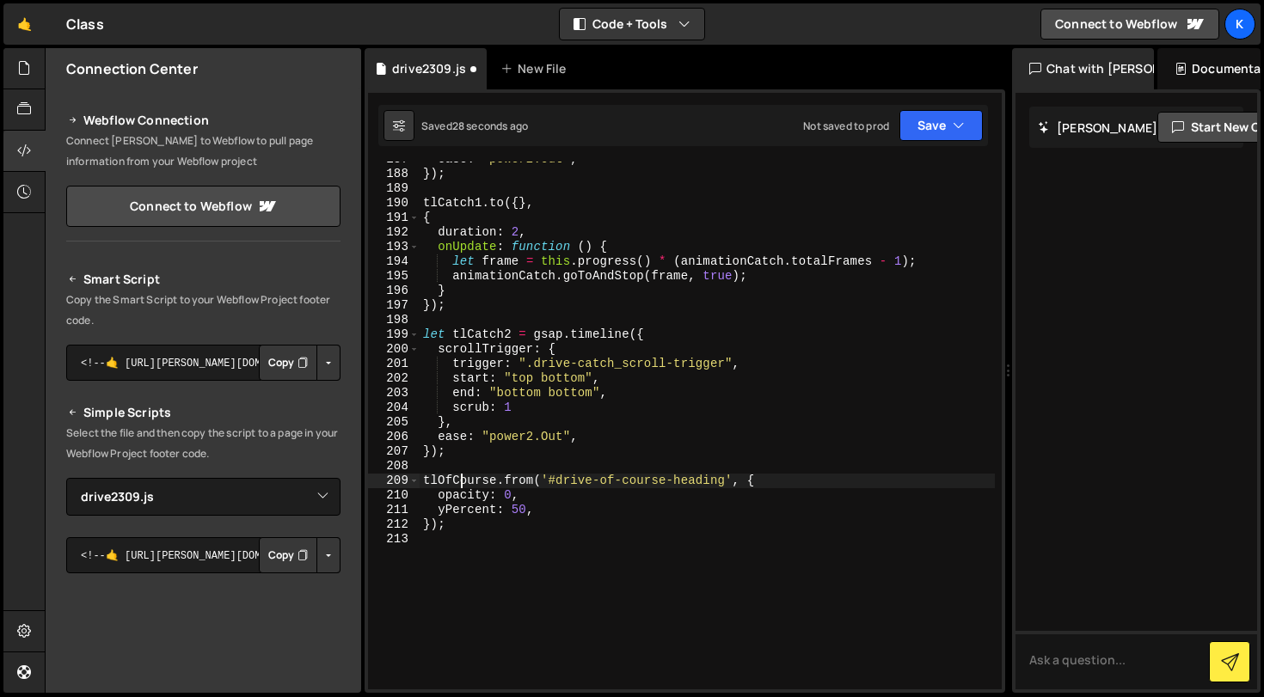
click at [462, 482] on div "ease : "power2.Out" , }) ; tlCatch1 . to ({ } , { duration : 2 , onUpdate : fun…" at bounding box center [707, 430] width 575 height 557
paste textarea "Catch2"
type textarea "tlCatch2.from('#drive-of-course-heading', {"
click at [658, 585] on div "ease : "power2.Out" , }) ; tlCatch1 . to ({ } , { duration : 2 , onUpdate : fun…" at bounding box center [707, 430] width 575 height 557
drag, startPoint x: 545, startPoint y: 482, endPoint x: 717, endPoint y: 478, distance: 172.1
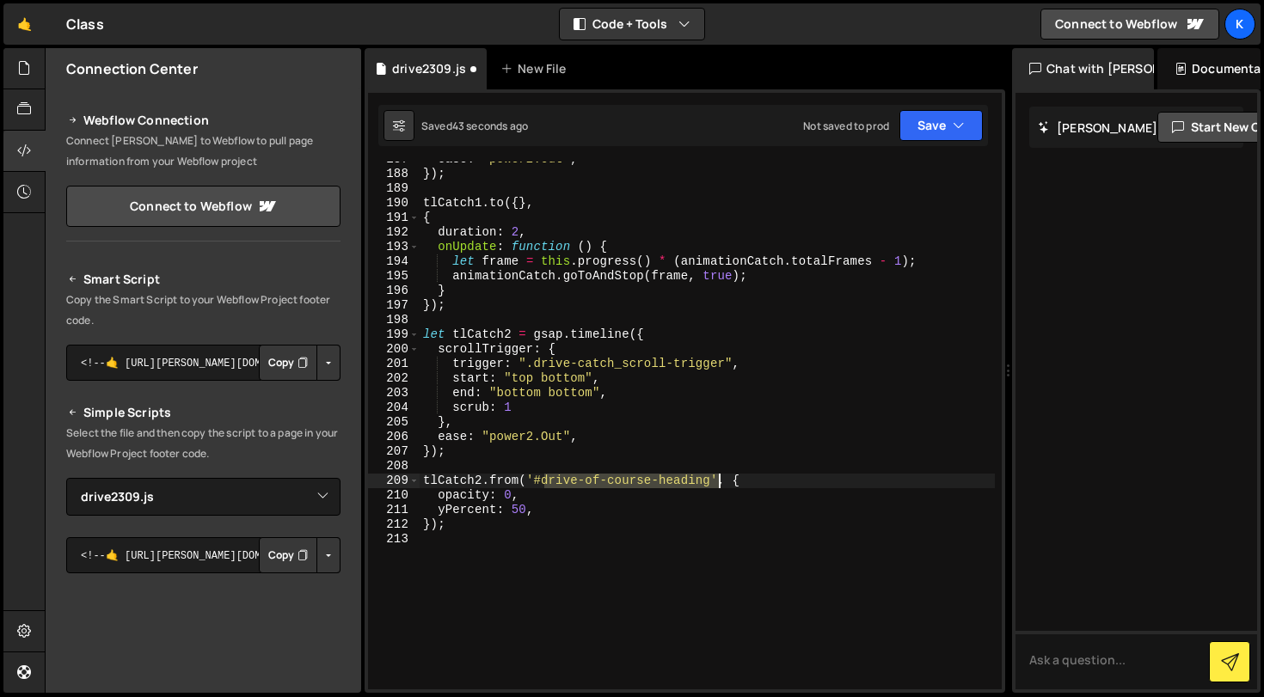
click at [717, 478] on div "ease : "power2.Out" , }) ; tlCatch1 . to ({ } , { duration : 2 , onUpdate : fun…" at bounding box center [707, 430] width 575 height 557
paste textarea "drive-catch-heading"
click at [603, 520] on div "ease : "power2.Out" , }) ; tlCatch1 . to ({ } , { duration : 2 , onUpdate : fun…" at bounding box center [707, 430] width 575 height 557
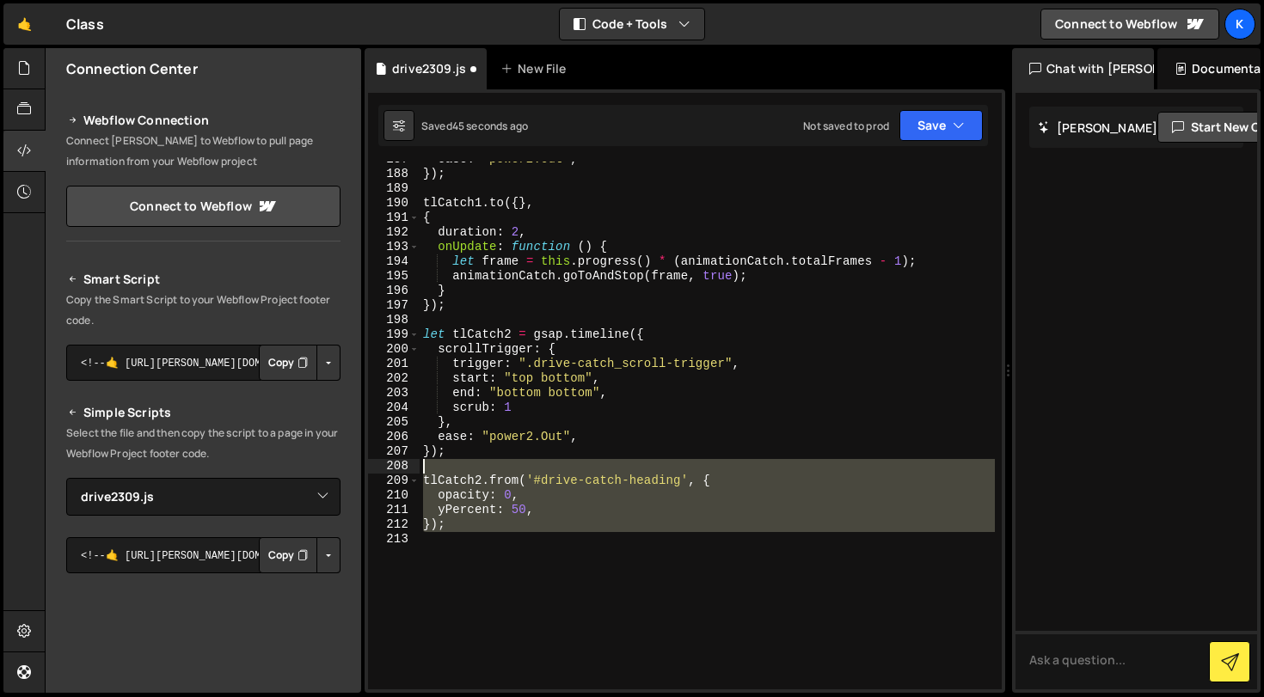
drag, startPoint x: 529, startPoint y: 534, endPoint x: 354, endPoint y: 470, distance: 186.1
click at [354, 471] on div "Files New File Javascript files 0 about-us .js 0 0 Drive.js 0 0 drive2309.js 0 …" at bounding box center [654, 371] width 1219 height 646
type textarea "tlCatch2.from('#drive-catch-heading', {"
click at [563, 582] on div "ease : "power2.Out" , }) ; tlCatch1 . to ({ } , { duration : 2 , onUpdate : fun…" at bounding box center [707, 426] width 575 height 528
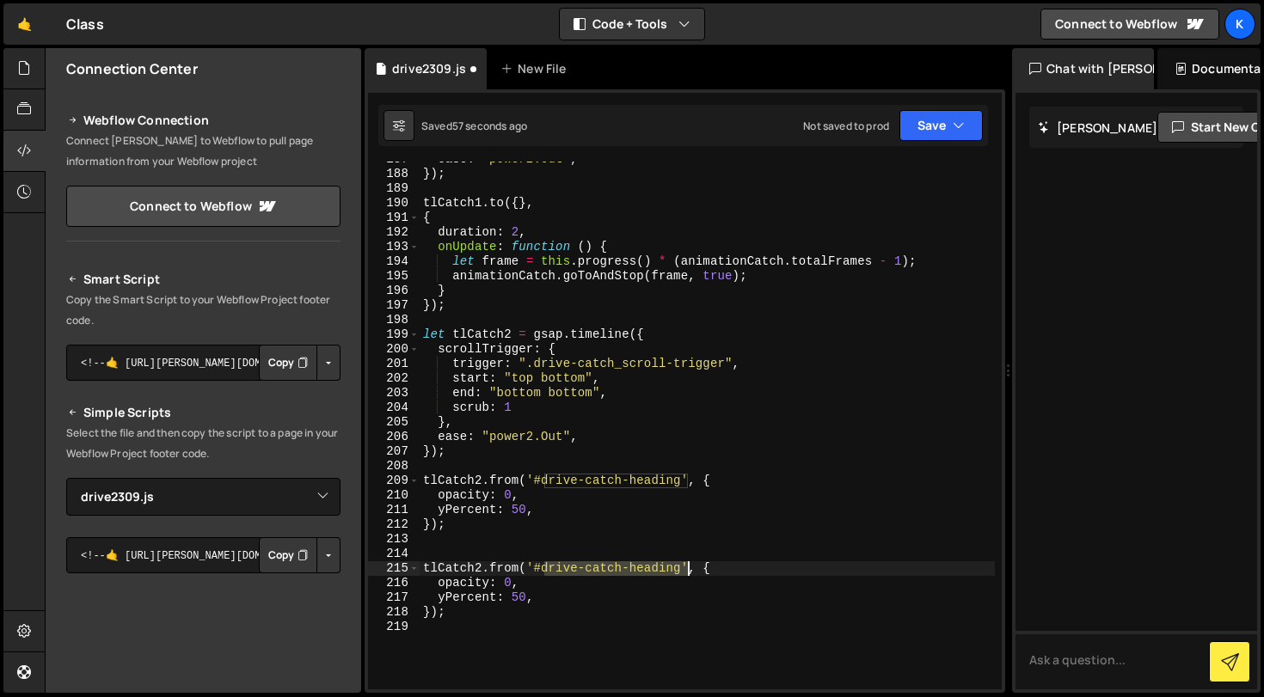
drag, startPoint x: 546, startPoint y: 569, endPoint x: 688, endPoint y: 567, distance: 141.9
click at [688, 567] on div "ease : "power2.Out" , }) ; tlCatch1 . to ({ } , { duration : 2 , onUpdate : fun…" at bounding box center [707, 430] width 575 height 557
paste textarea "drive-catch-text-1"
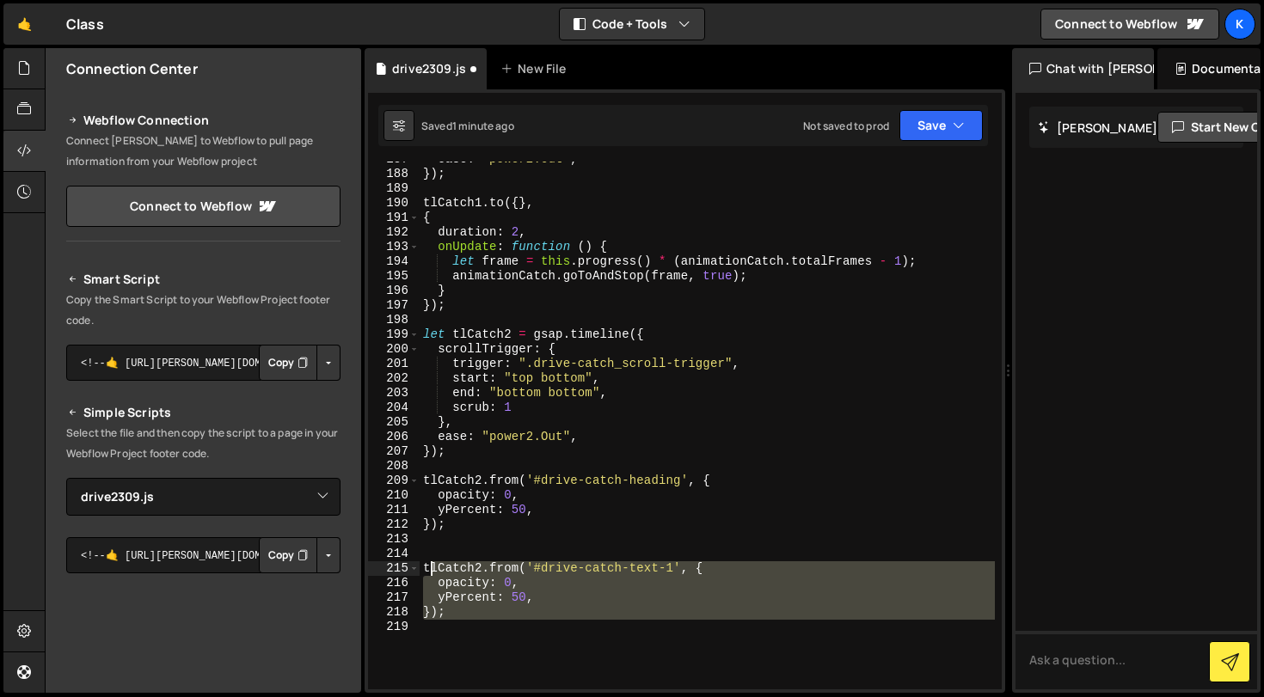
drag, startPoint x: 461, startPoint y: 622, endPoint x: 426, endPoint y: 568, distance: 63.9
click at [426, 569] on div "ease : "power2.Out" , }) ; tlCatch1 . to ({ } , { duration : 2 , onUpdate : fun…" at bounding box center [707, 430] width 575 height 557
type textarea "tlCatch2.from('#drive-catch-text-1', { opacity: 0,"
click at [483, 641] on div "ease : "power2.Out" , }) ; tlCatch1 . to ({ } , { duration : 2 , onUpdate : fun…" at bounding box center [707, 426] width 575 height 528
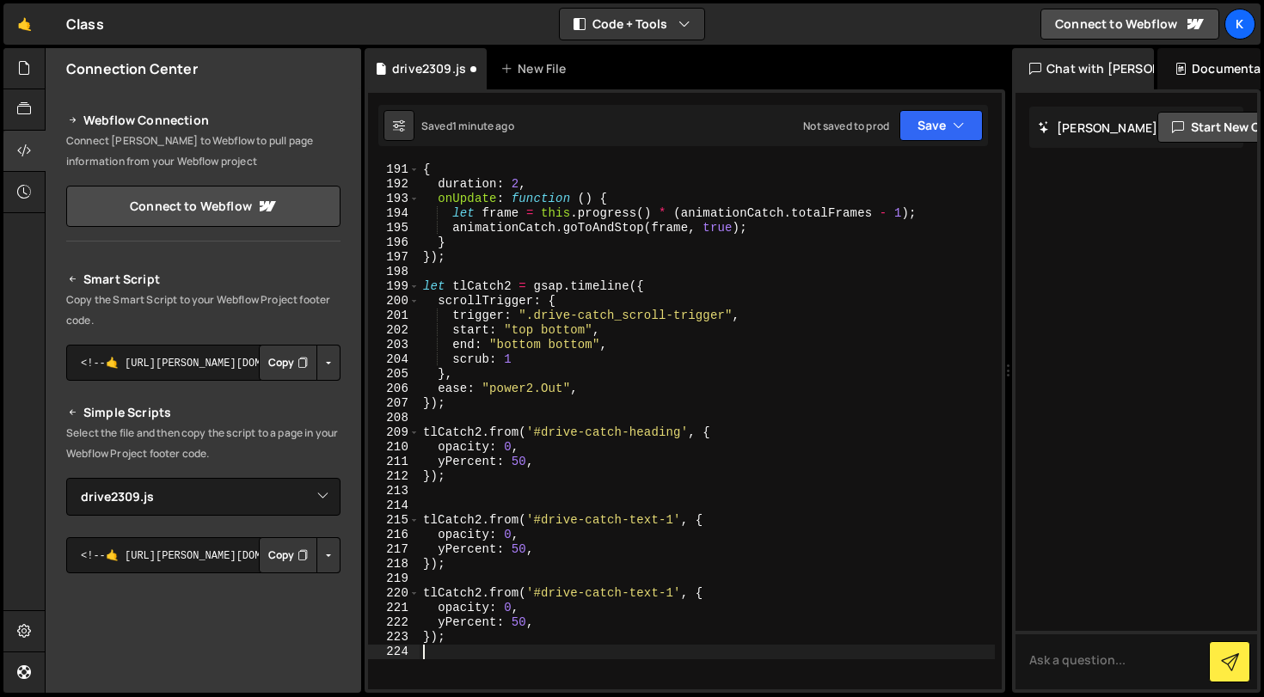
scroll to position [2914, 0]
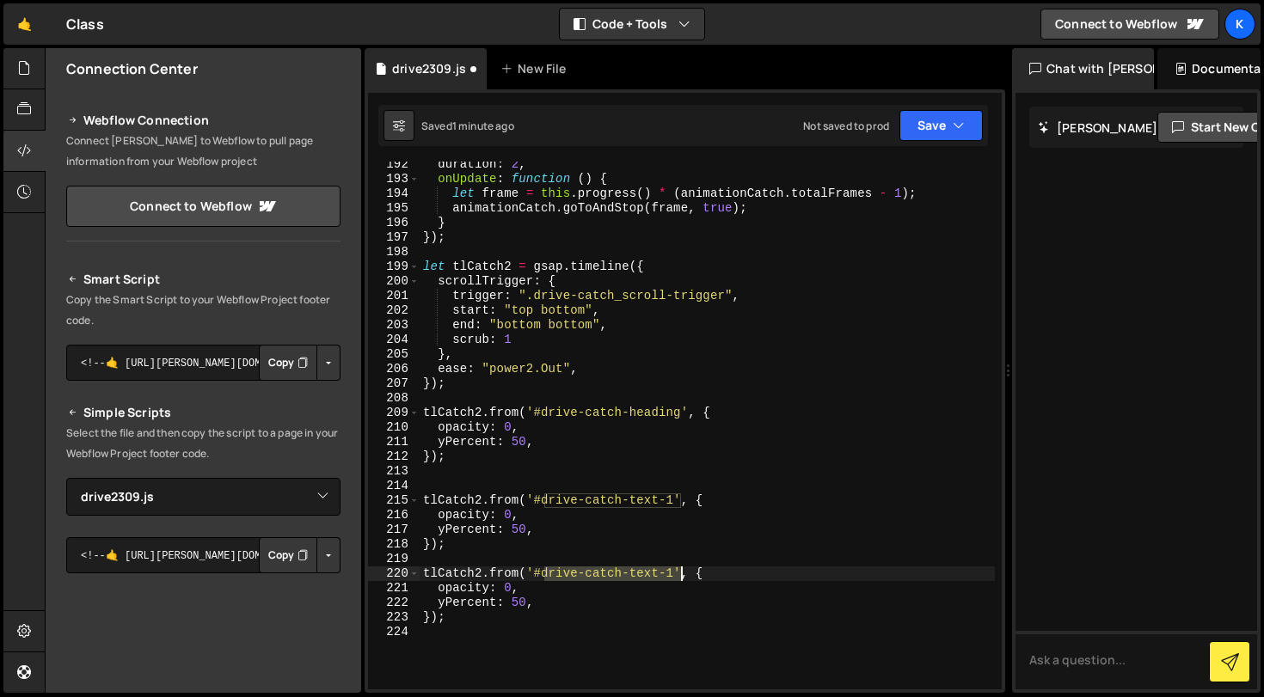
drag, startPoint x: 546, startPoint y: 573, endPoint x: 679, endPoint y: 577, distance: 133.4
click at [679, 577] on div "duration : 2 , onUpdate : function ( ) { let frame = this . progress ( ) * ( an…" at bounding box center [707, 435] width 575 height 557
paste textarea "logos"
type textarea "tlCatch2.from('#drive-catch-logos', {"
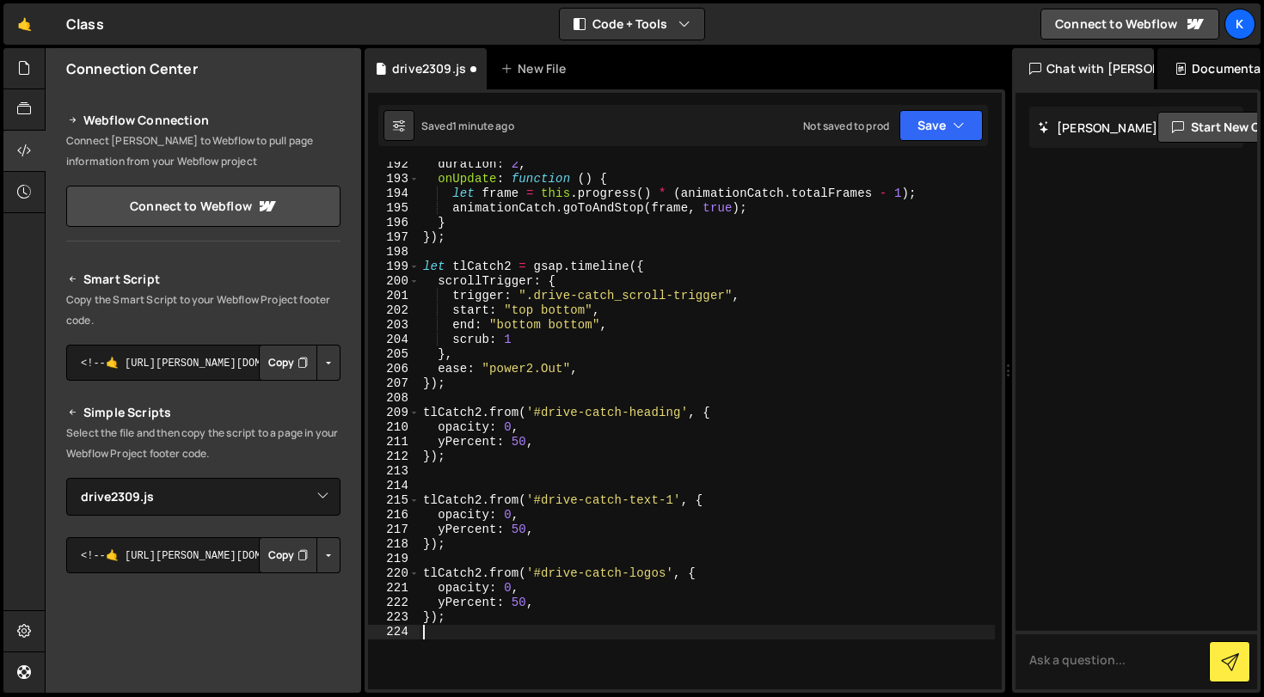
click at [495, 636] on div "duration : 2 , onUpdate : function ( ) { let frame = this . progress ( ) * ( an…" at bounding box center [707, 435] width 575 height 557
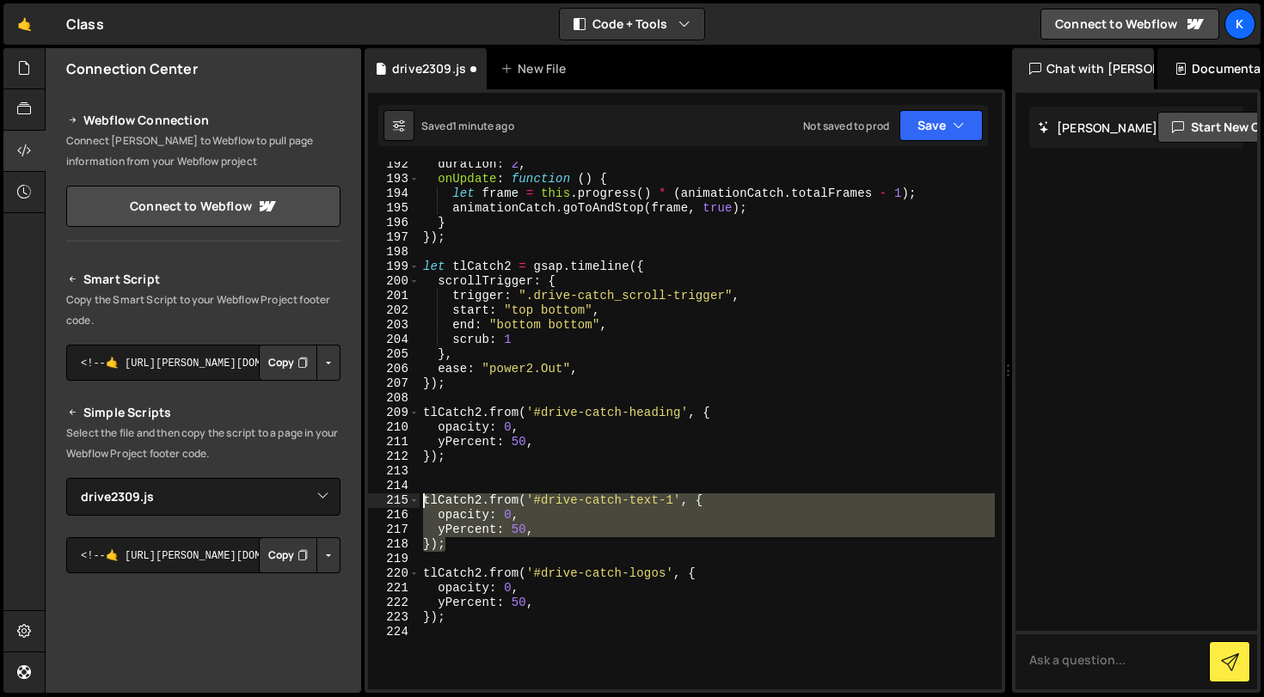
drag, startPoint x: 469, startPoint y: 545, endPoint x: 407, endPoint y: 496, distance: 79.0
click at [407, 496] on div "192 193 194 195 196 197 198 199 200 201 202 203 204 205 206 207 208 209 210 211…" at bounding box center [685, 426] width 634 height 528
click at [469, 619] on div "duration : 2 , onUpdate : function ( ) { let frame = this . progress ( ) * ( an…" at bounding box center [707, 435] width 575 height 557
type textarea "});"
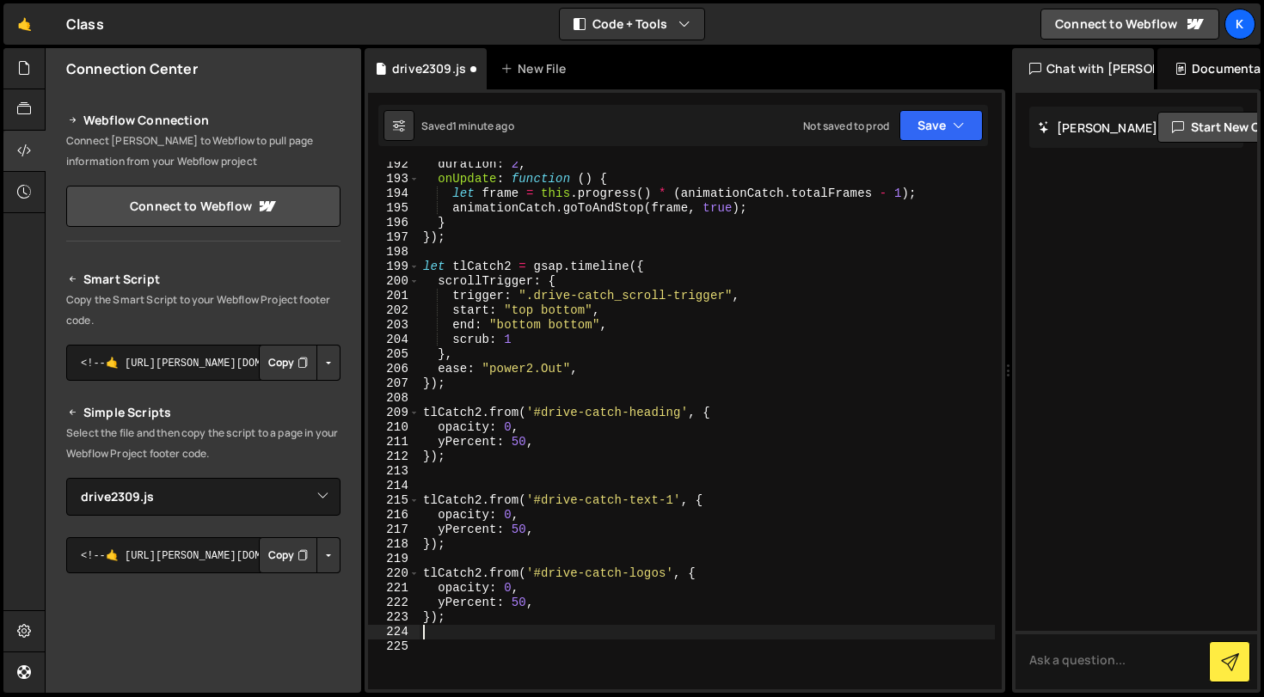
paste textarea "});"
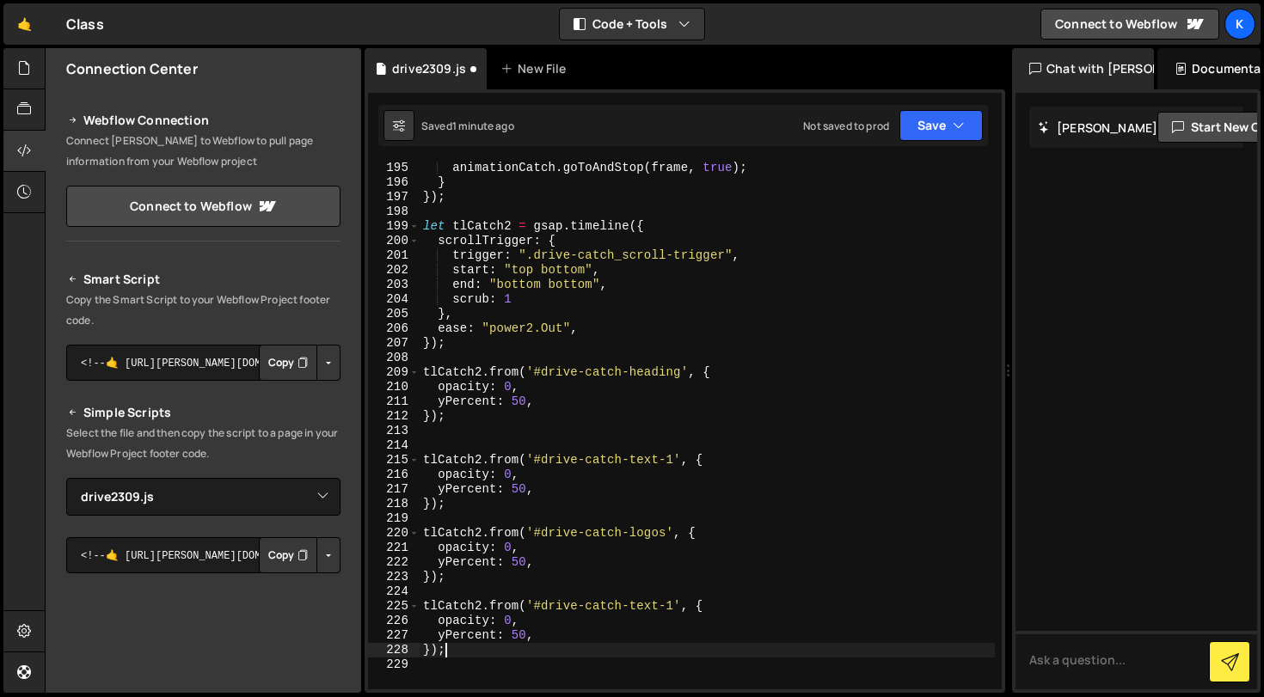
scroll to position [2964, 0]
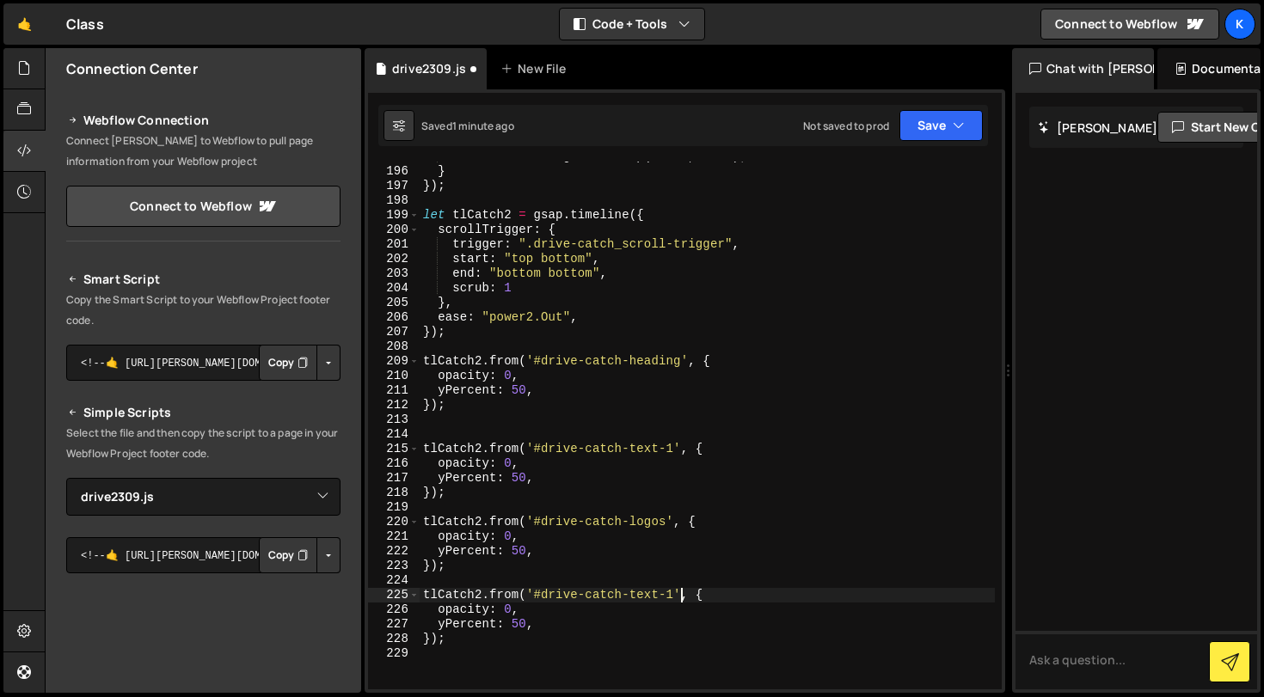
click at [681, 597] on div "animationCatch . goToAndStop ( frame , true ) ; } }) ; let tlCatch2 = gsap . ti…" at bounding box center [707, 428] width 575 height 557
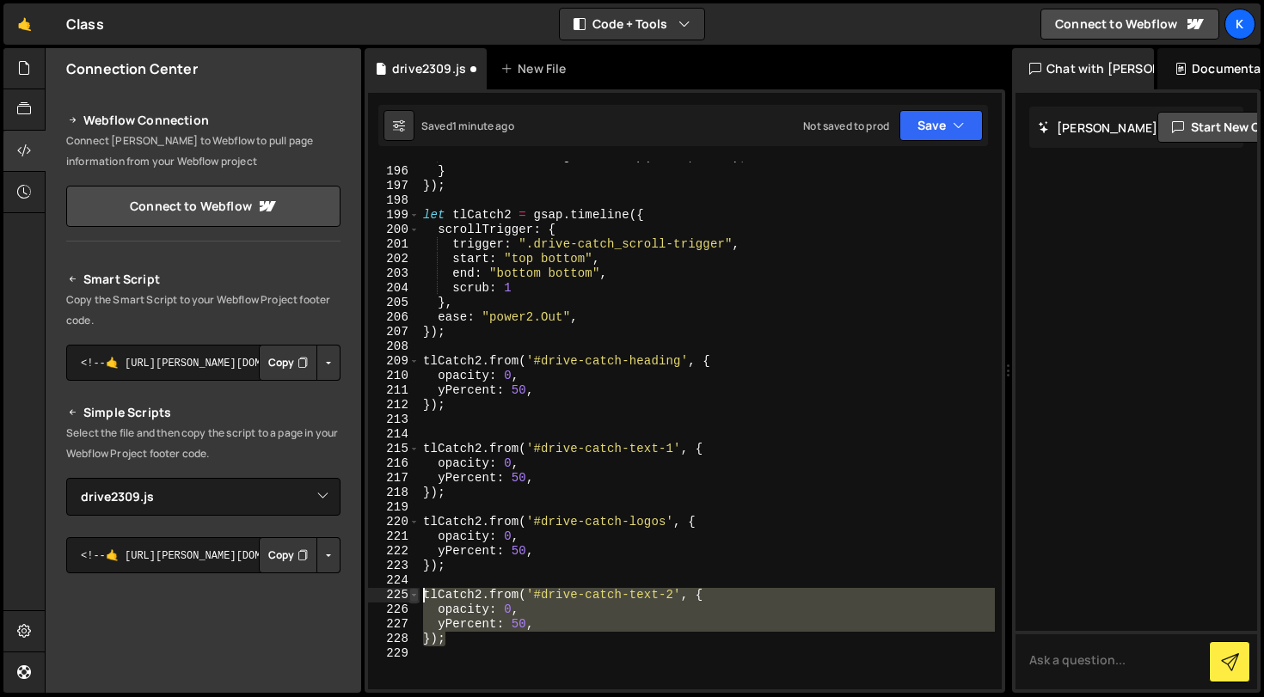
drag, startPoint x: 467, startPoint y: 641, endPoint x: 418, endPoint y: 590, distance: 70.6
click at [417, 590] on div "tlCatch2.from('#drive-catch-text-2', { 195 196 197 198 199 200 201 202 203 204 …" at bounding box center [685, 426] width 634 height 528
click at [477, 643] on div "animationCatch . goToAndStop ( frame , true ) ; } }) ; let tlCatch2 = gsap . ti…" at bounding box center [707, 426] width 575 height 528
type textarea "});"
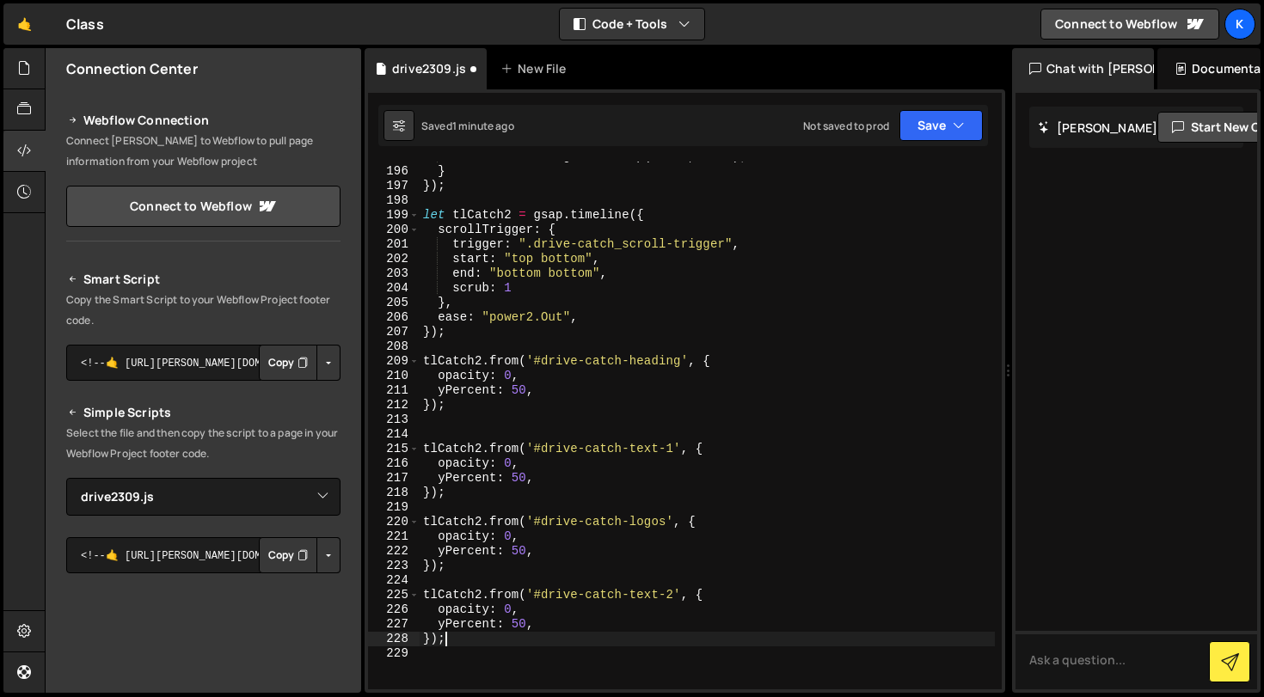
scroll to position [0, 0]
paste textarea "});"
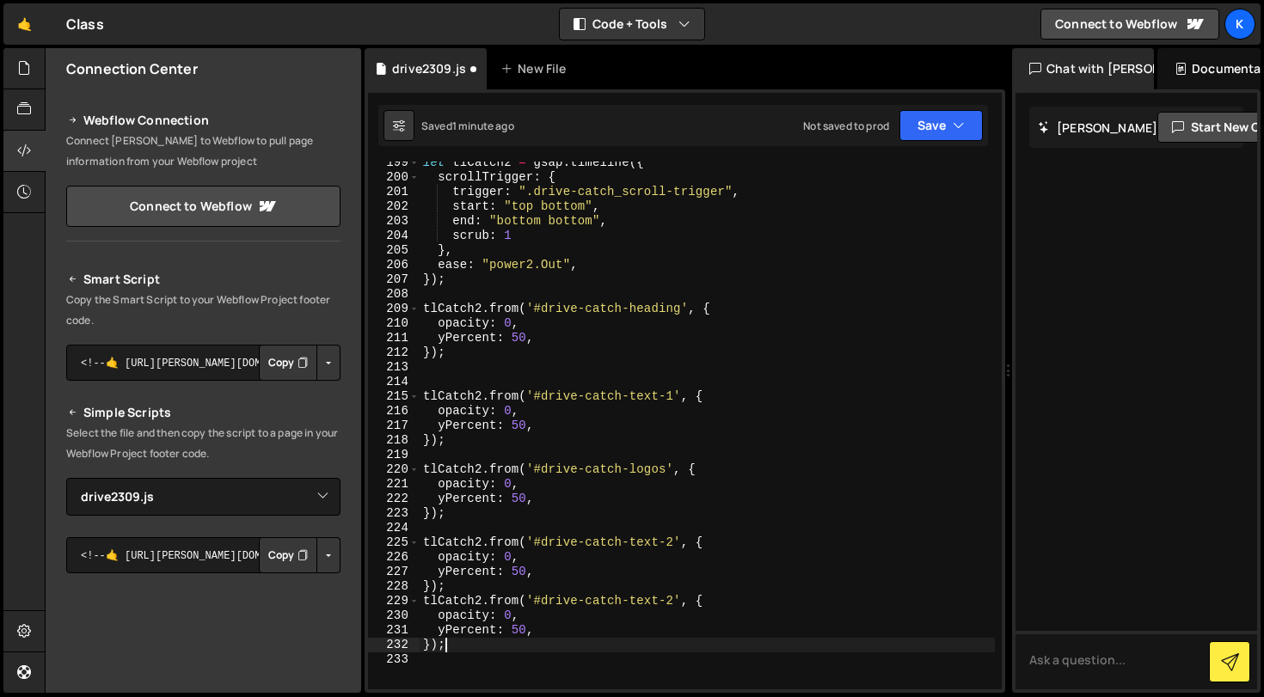
scroll to position [3017, 0]
click at [547, 600] on div "let tlCatch2 = gsap . timeline ({ scrollTrigger : { trigger : ".drive-catch_scr…" at bounding box center [707, 434] width 575 height 557
click at [636, 596] on div "let tlCatch2 = gsap . timeline ({ scrollTrigger : { trigger : ".drive-catch_scr…" at bounding box center [707, 434] width 575 height 557
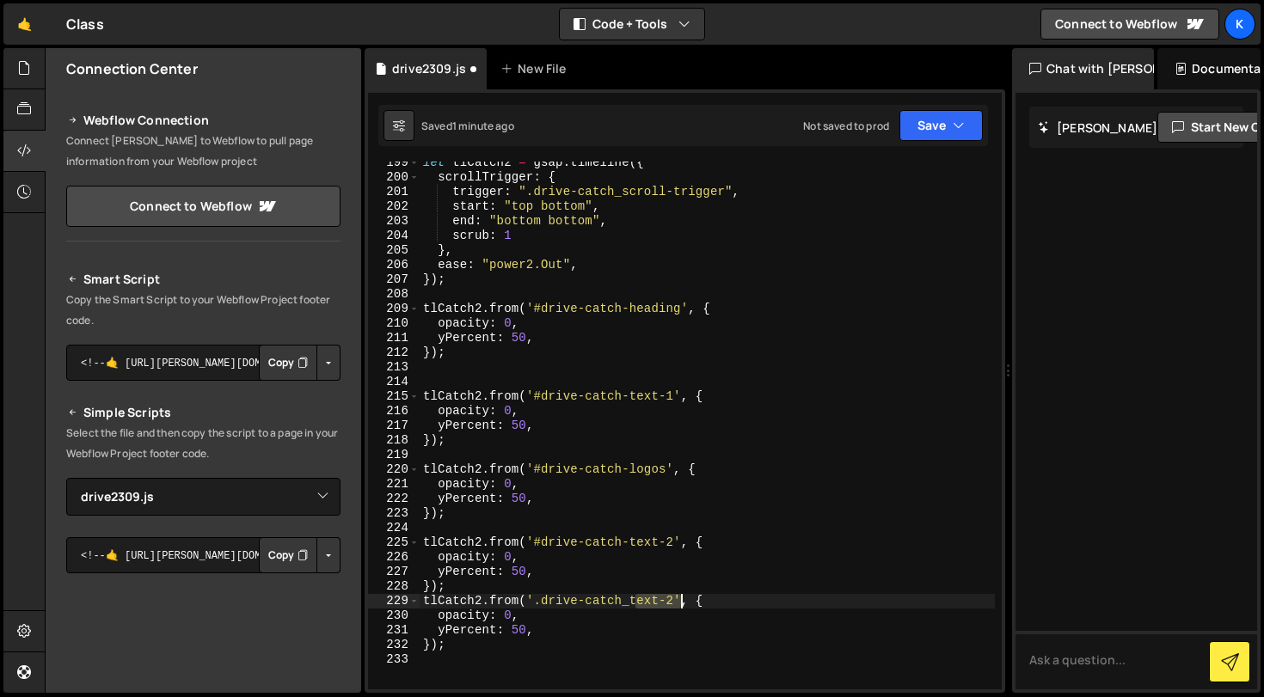
drag, startPoint x: 636, startPoint y: 605, endPoint x: 681, endPoint y: 605, distance: 45.6
click at [681, 605] on div "let tlCatch2 = gsap . timeline ({ scrollTrigger : { trigger : ".drive-catch_scr…" at bounding box center [707, 434] width 575 height 557
click at [572, 630] on div "let tlCatch2 = gsap . timeline ({ scrollTrigger : { trigger : ".drive-catch_scr…" at bounding box center [707, 434] width 575 height 557
type textarea "yPercent: 50,"
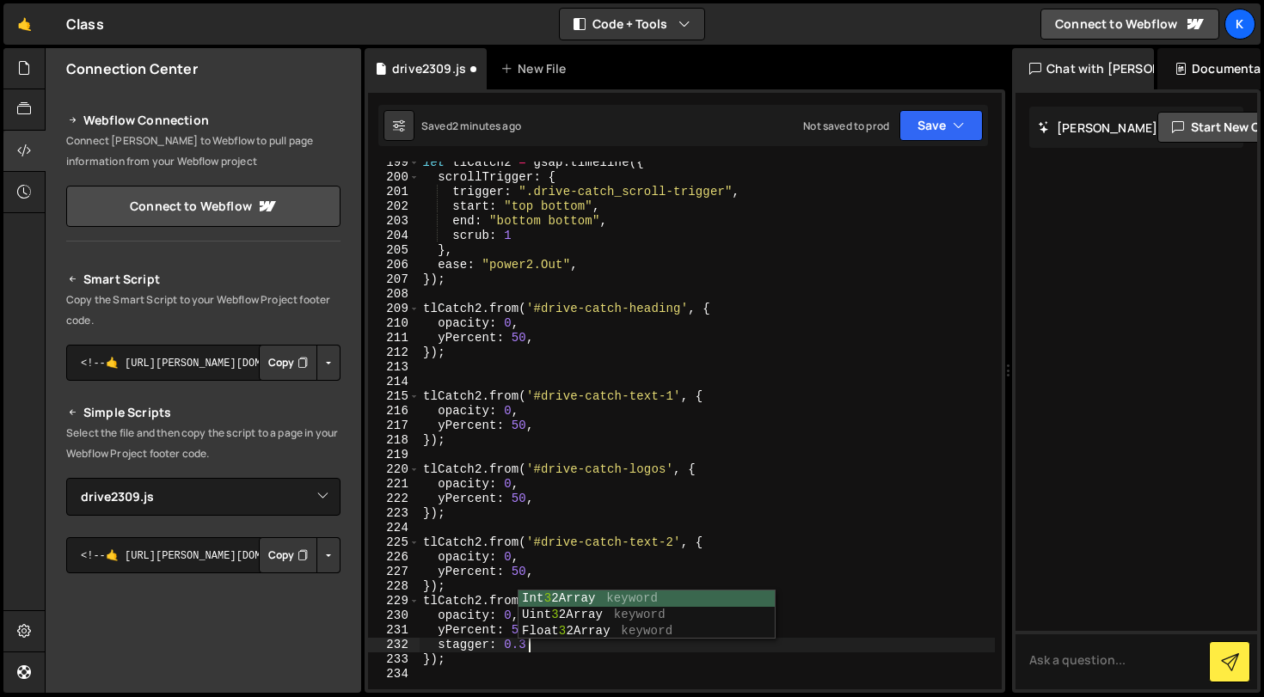
type textarea "});"
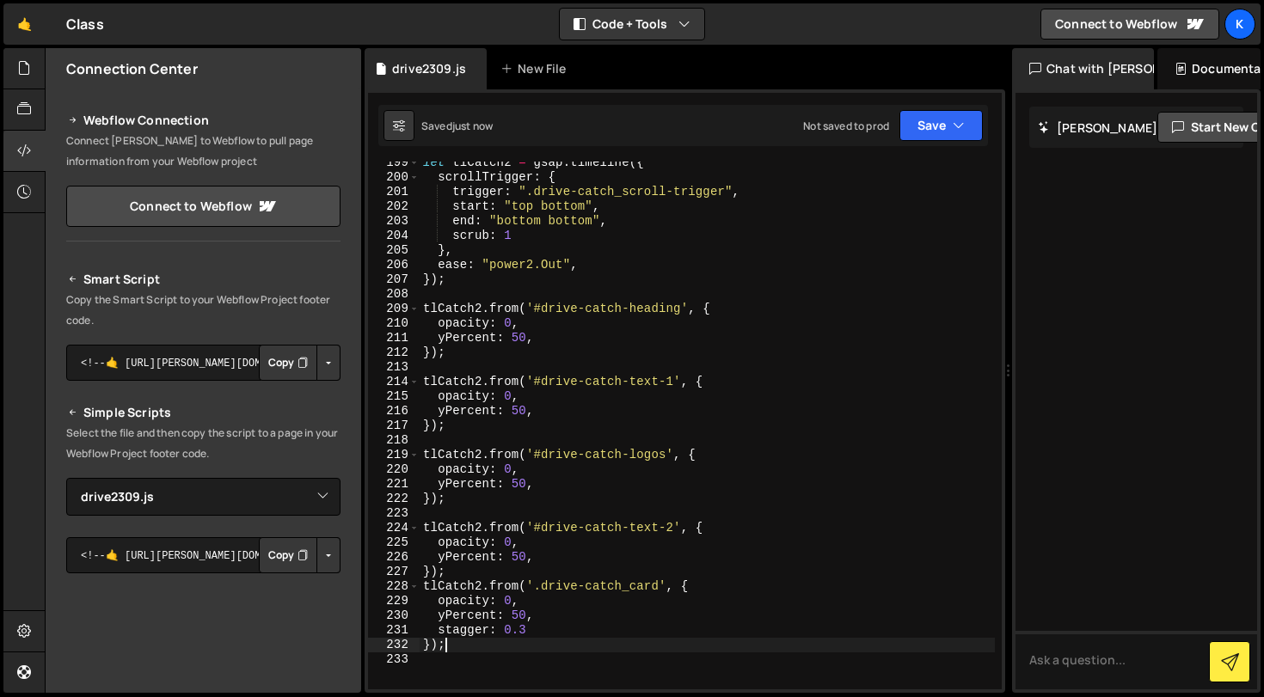
click at [562, 574] on div "let tlCatch2 = gsap . timeline ({ scrollTrigger : { trigger : ".drive-catch_scr…" at bounding box center [707, 434] width 575 height 557
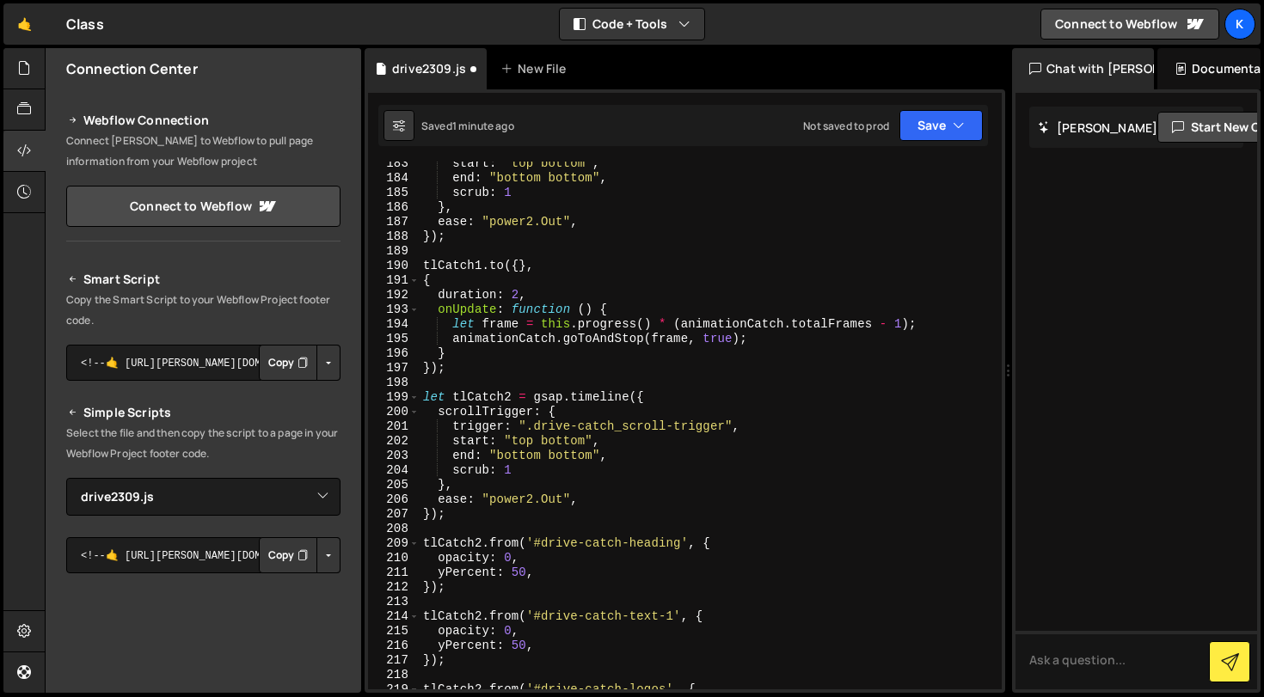
scroll to position [2771, 0]
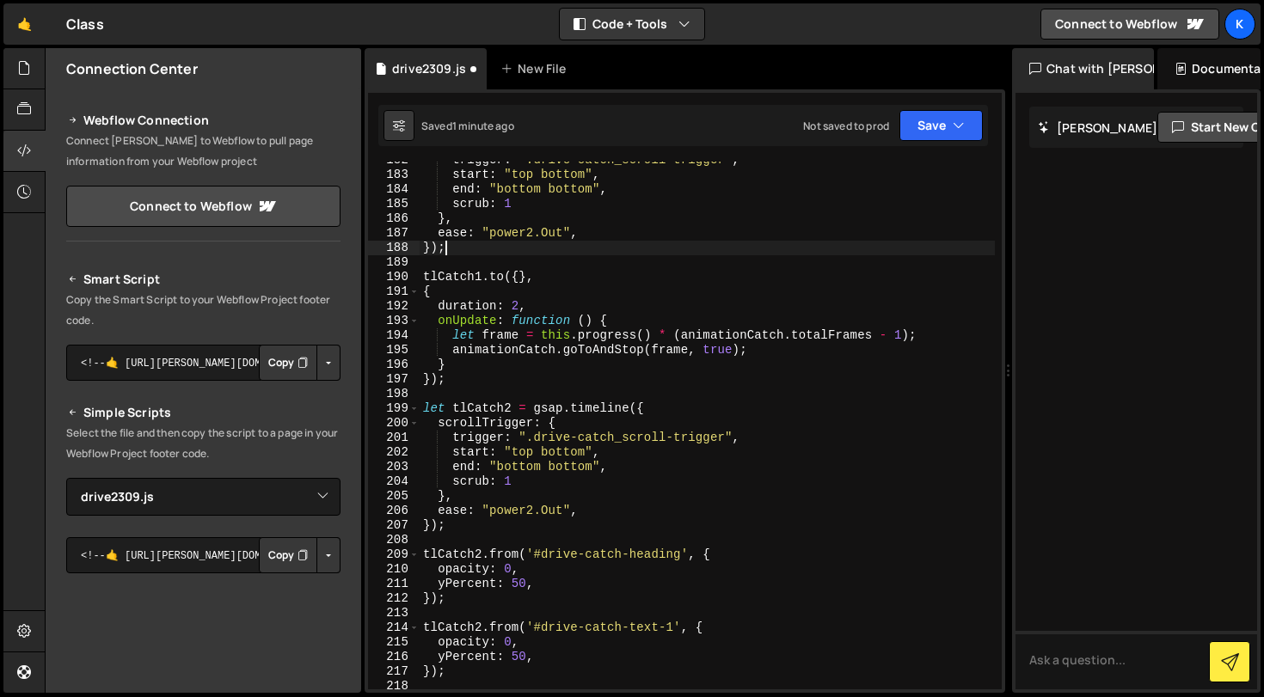
click at [504, 252] on div "trigger : ".drive-catch_scroll-trigger" , start : "top bottom" , end : "bottom …" at bounding box center [707, 431] width 575 height 557
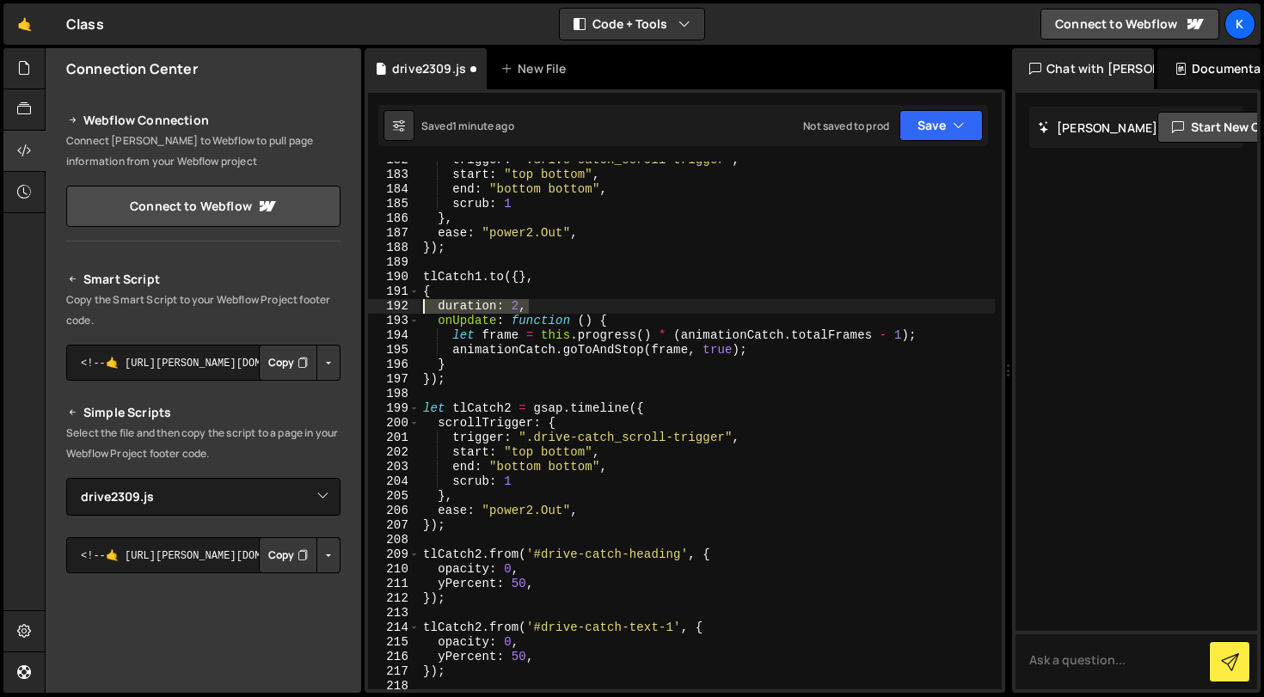
drag, startPoint x: 528, startPoint y: 304, endPoint x: 424, endPoint y: 304, distance: 104.1
click at [424, 304] on div "trigger : ".drive-catch_scroll-trigger" , start : "top bottom" , end : "bottom …" at bounding box center [707, 431] width 575 height 557
type textarea "duration: 2,"
click at [472, 267] on div "trigger : ".drive-catch_scroll-trigger" , start : "top bottom" , end : "bottom …" at bounding box center [707, 431] width 575 height 557
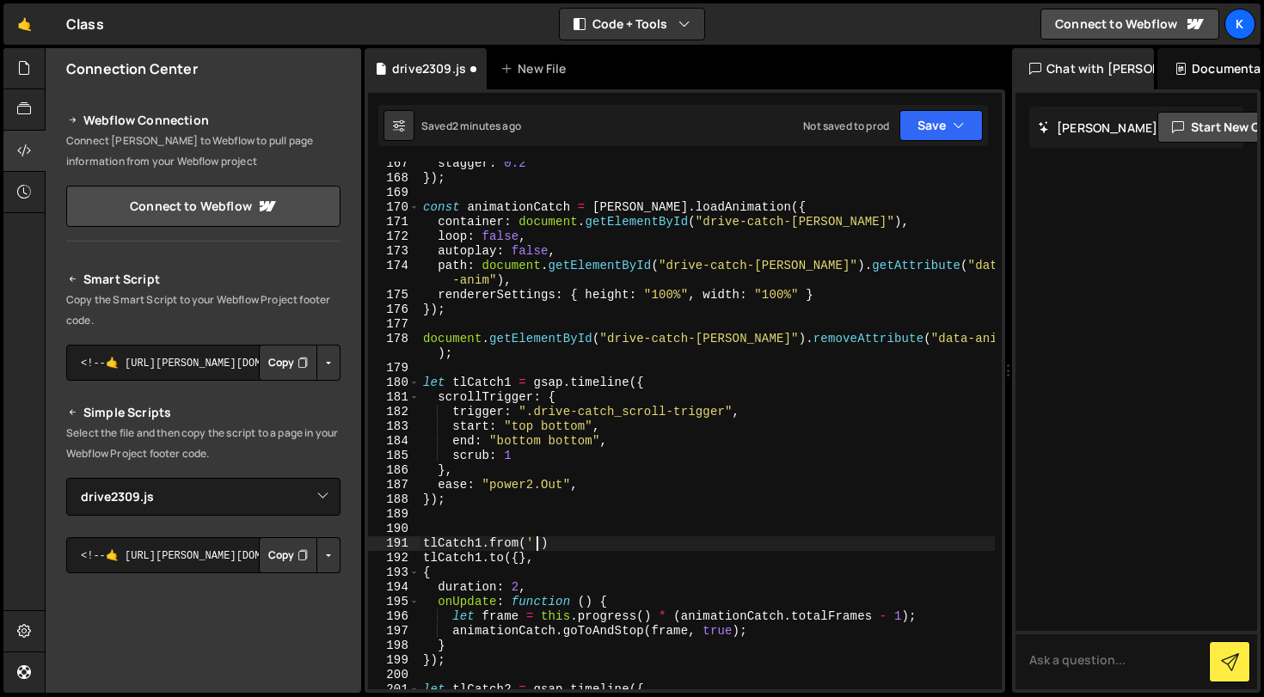
scroll to position [2514, 0]
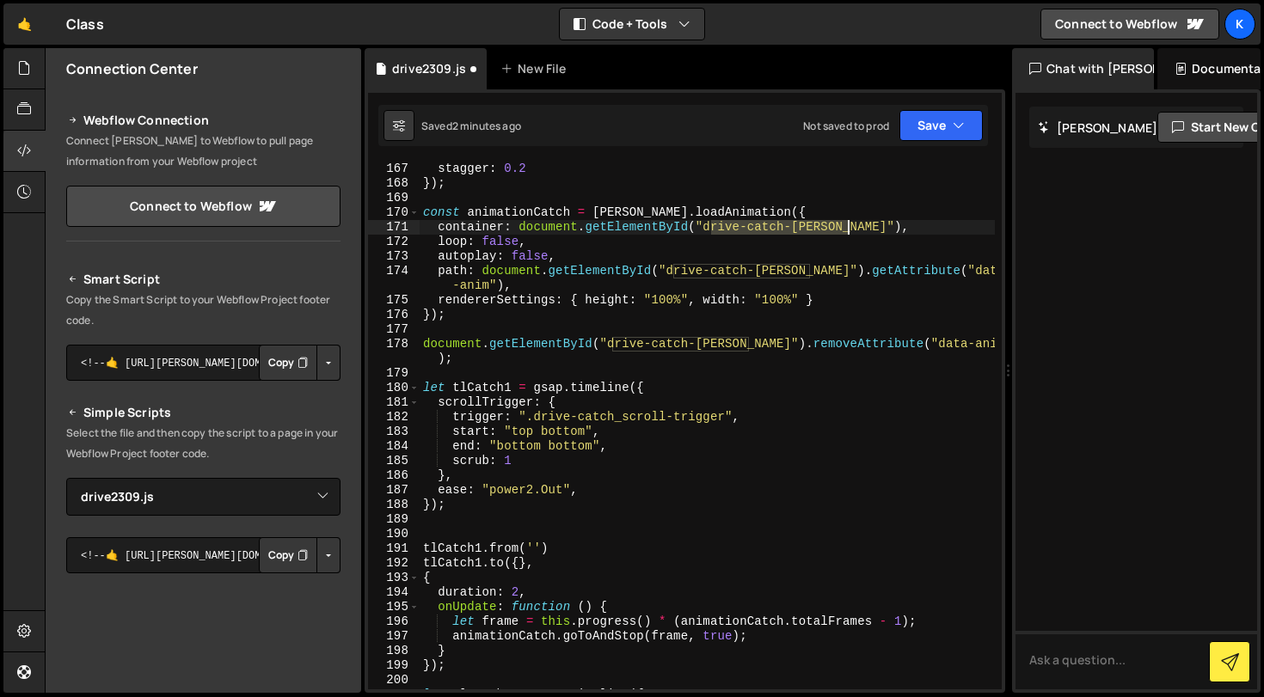
drag, startPoint x: 710, startPoint y: 232, endPoint x: 846, endPoint y: 232, distance: 136.7
click at [846, 231] on div "yPercent : 100 , stagger : 0.2 }) ; const animationCatch = [PERSON_NAME] . load…" at bounding box center [707, 425] width 575 height 557
click at [539, 548] on div "yPercent : 100 , stagger : 0.2 }) ; const animationCatch = [PERSON_NAME] . load…" at bounding box center [707, 425] width 575 height 557
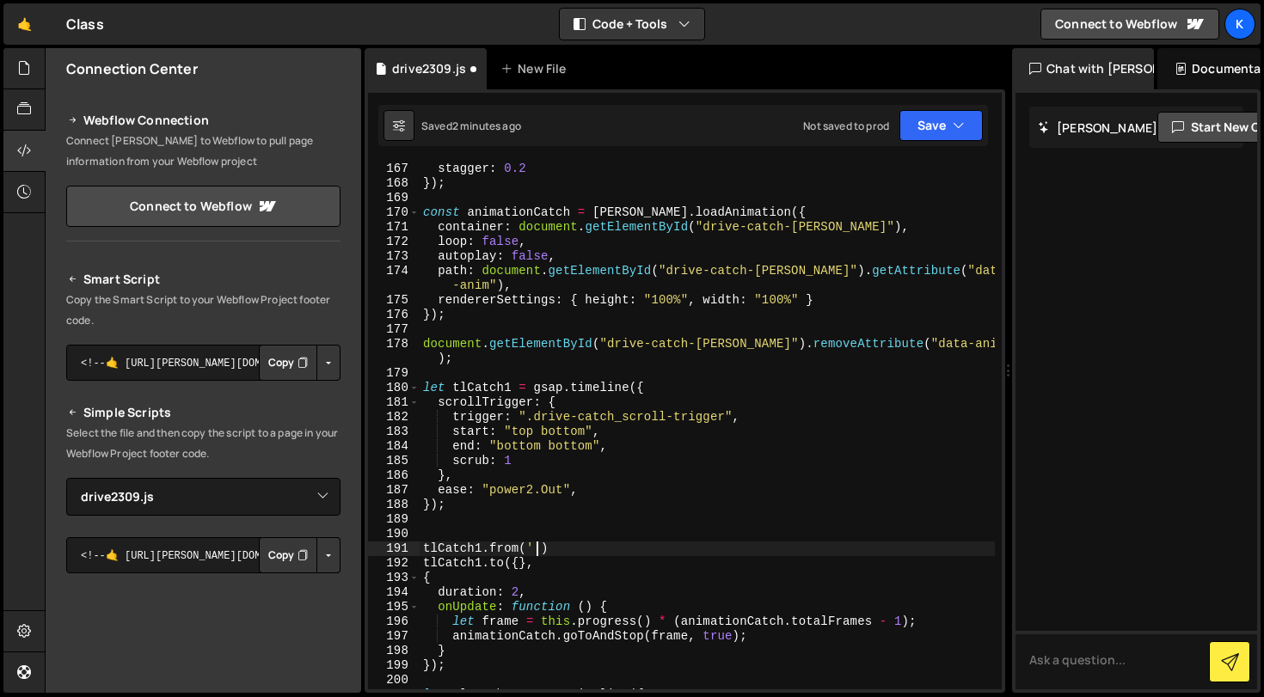
paste textarea "drive-catch-[PERSON_NAME]"
click at [538, 545] on div "yPercent : 100 , stagger : 0.2 }) ; const animationCatch = [PERSON_NAME] . load…" at bounding box center [707, 425] width 575 height 557
click at [718, 556] on div "yPercent : 100 , stagger : 0.2 }) ; const animationCatch = [PERSON_NAME] . load…" at bounding box center [707, 425] width 575 height 557
click at [688, 553] on div "yPercent : 100 , stagger : 0.2 }) ; const animationCatch = [PERSON_NAME] . load…" at bounding box center [707, 425] width 575 height 557
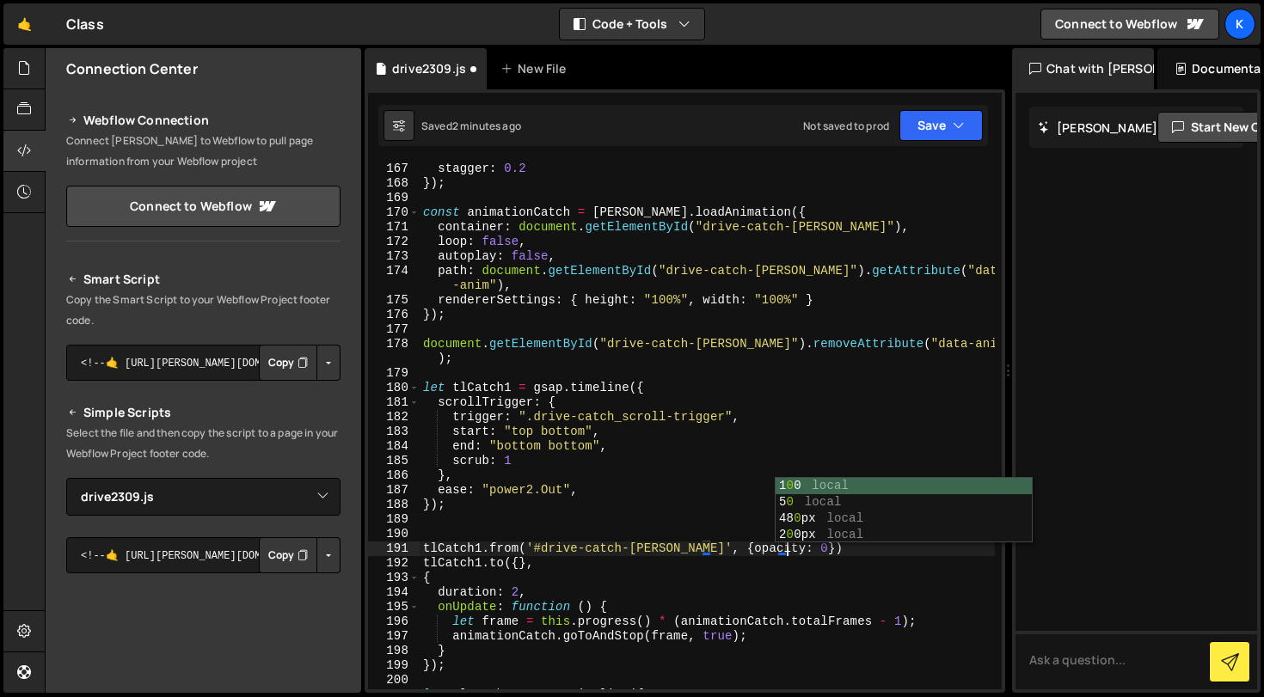
scroll to position [0, 26]
click at [826, 548] on div "yPercent : 100 , stagger : 0.2 }) ; const animationCatch = [PERSON_NAME] . load…" at bounding box center [707, 425] width 575 height 557
type textarea "[DOMAIN_NAME]({},"
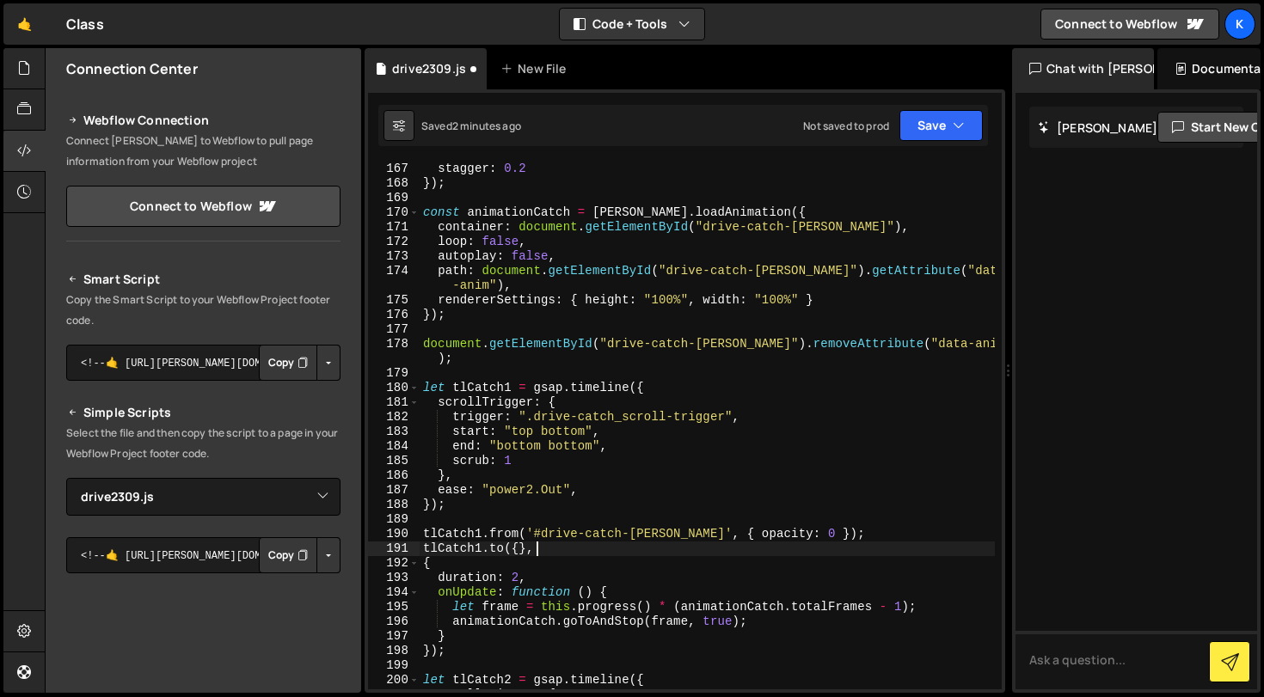
scroll to position [0, 7]
